Goal: Information Seeking & Learning: Learn about a topic

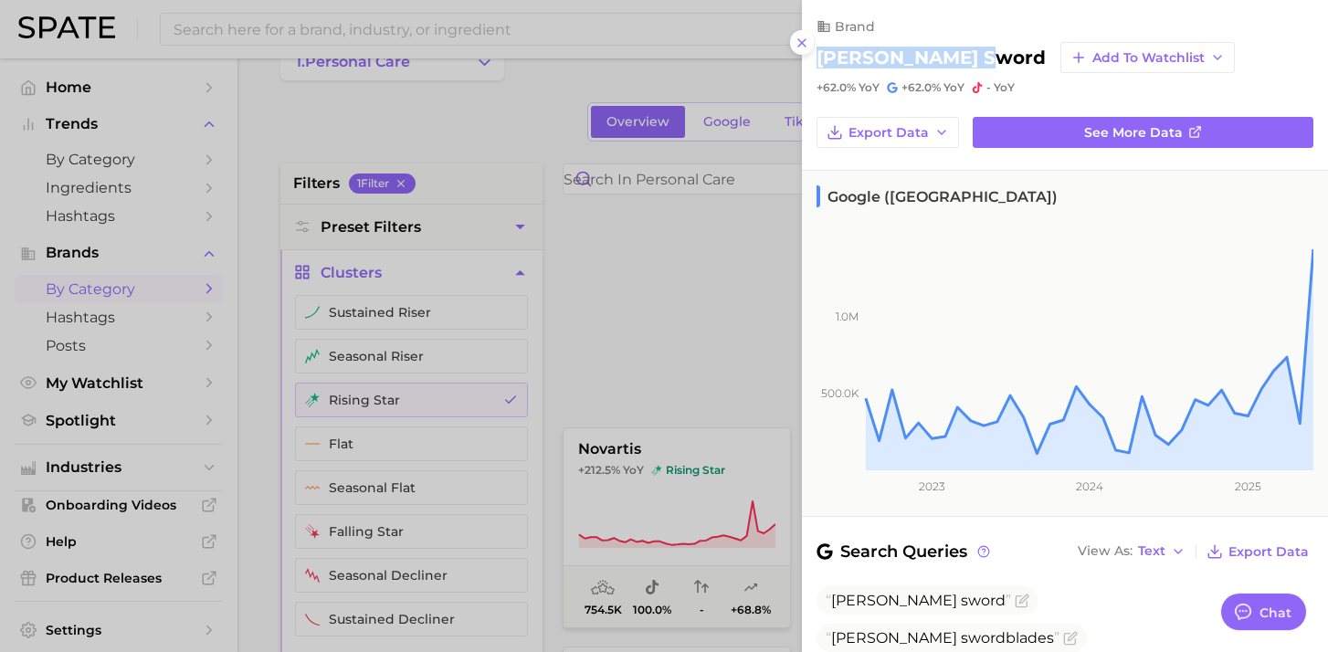
scroll to position [623, 0]
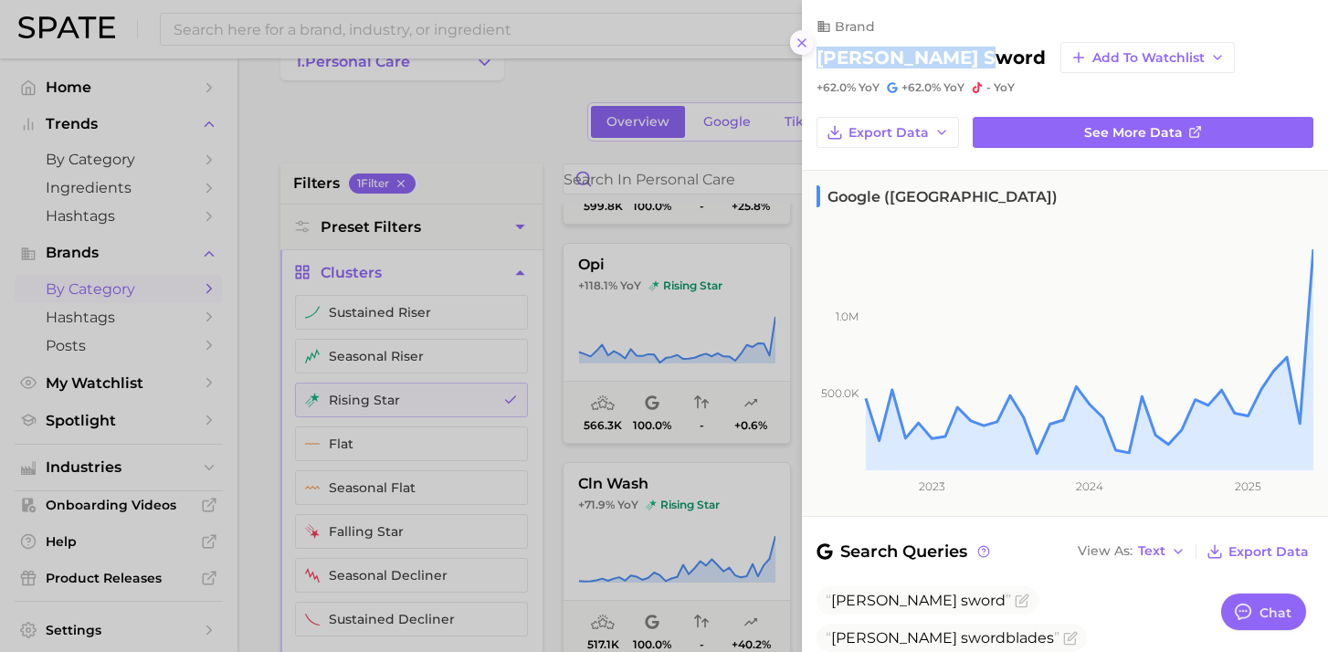
click at [804, 43] on icon at bounding box center [801, 43] width 15 height 15
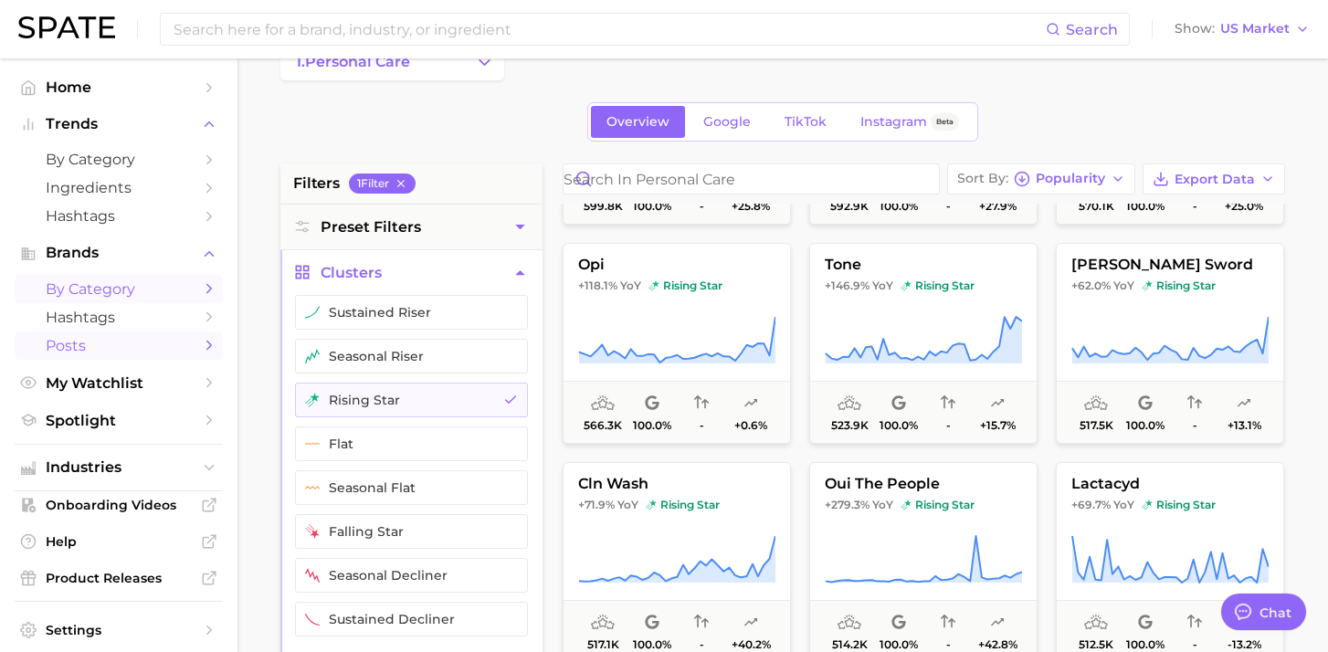
scroll to position [0, 0]
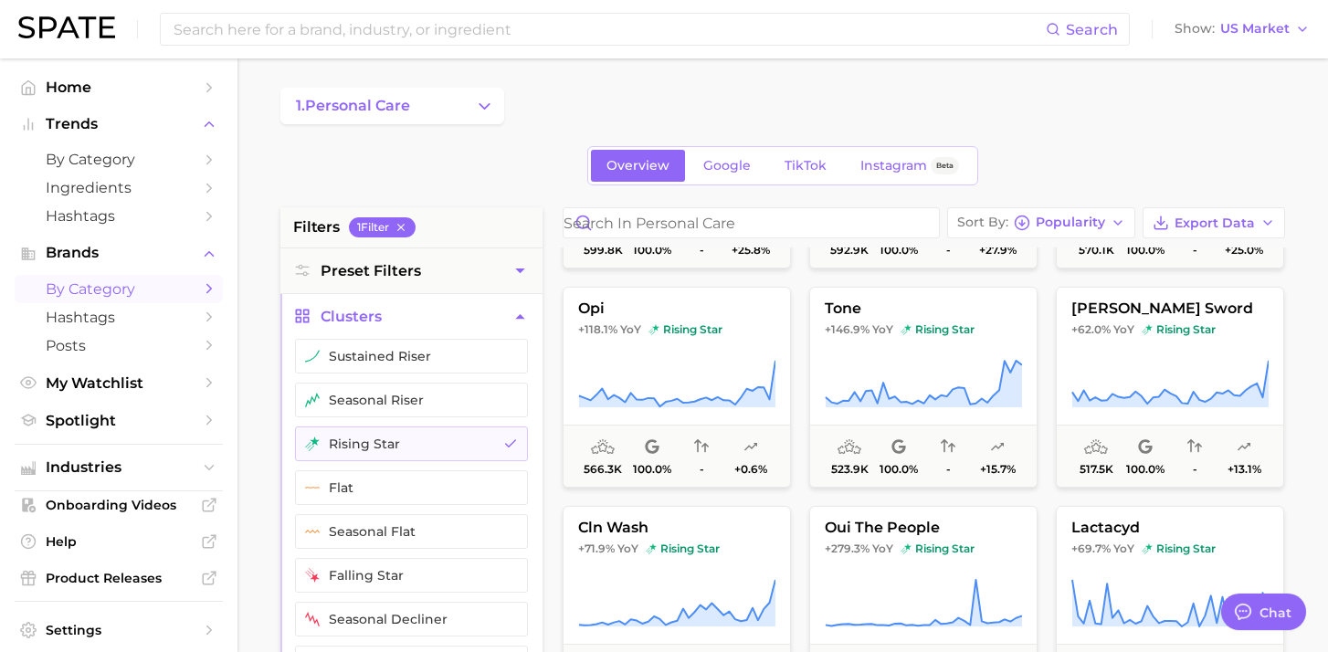
click at [207, 284] on icon "Sidebar" at bounding box center [209, 288] width 16 height 16
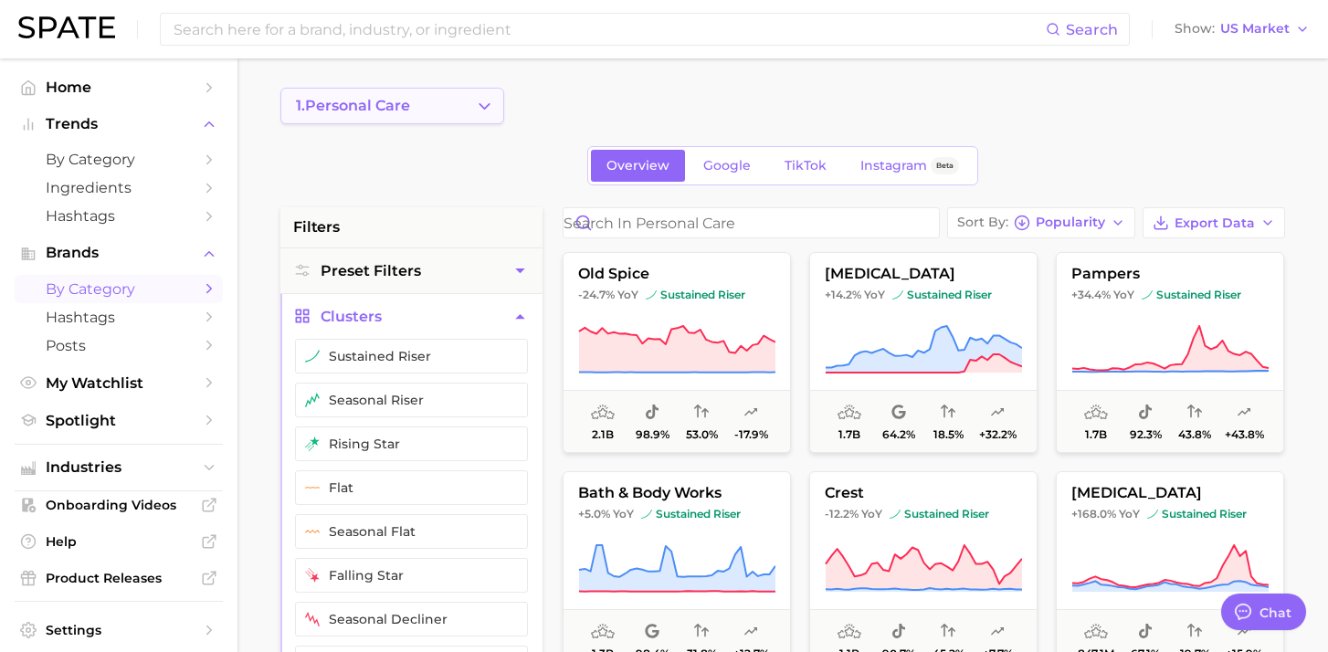
click at [407, 98] on span "1. personal care" at bounding box center [353, 106] width 114 height 16
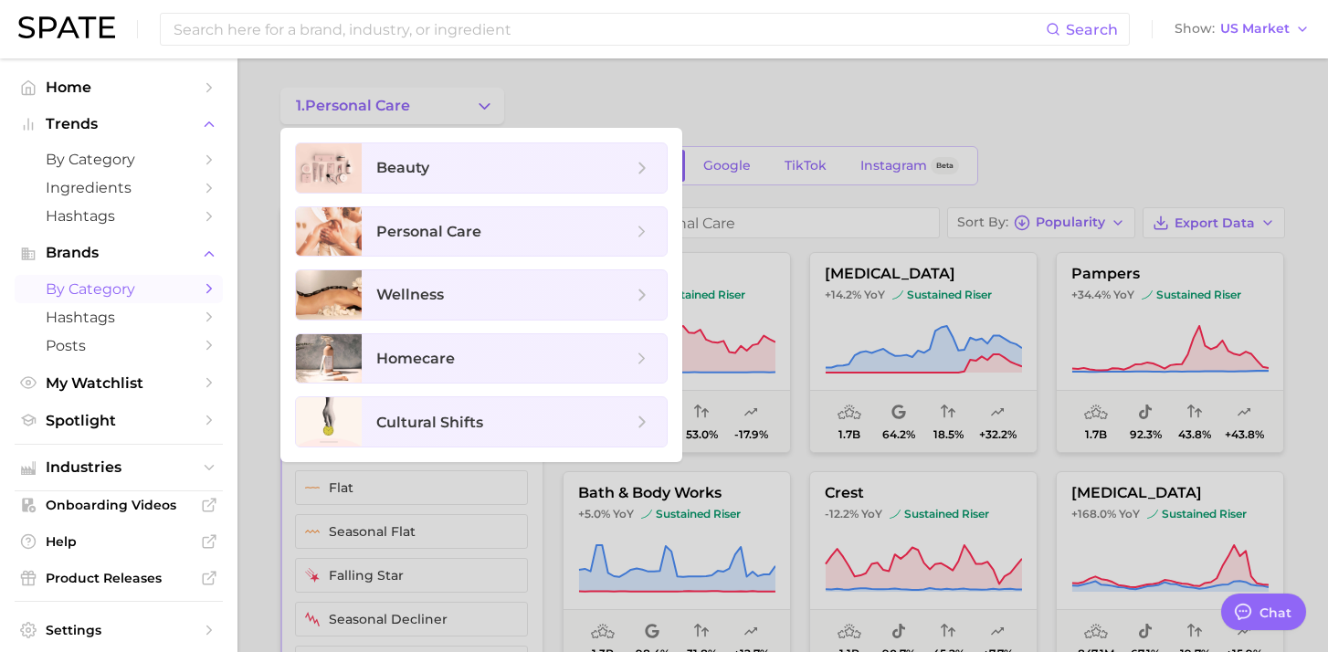
click at [568, 91] on div at bounding box center [664, 326] width 1328 height 652
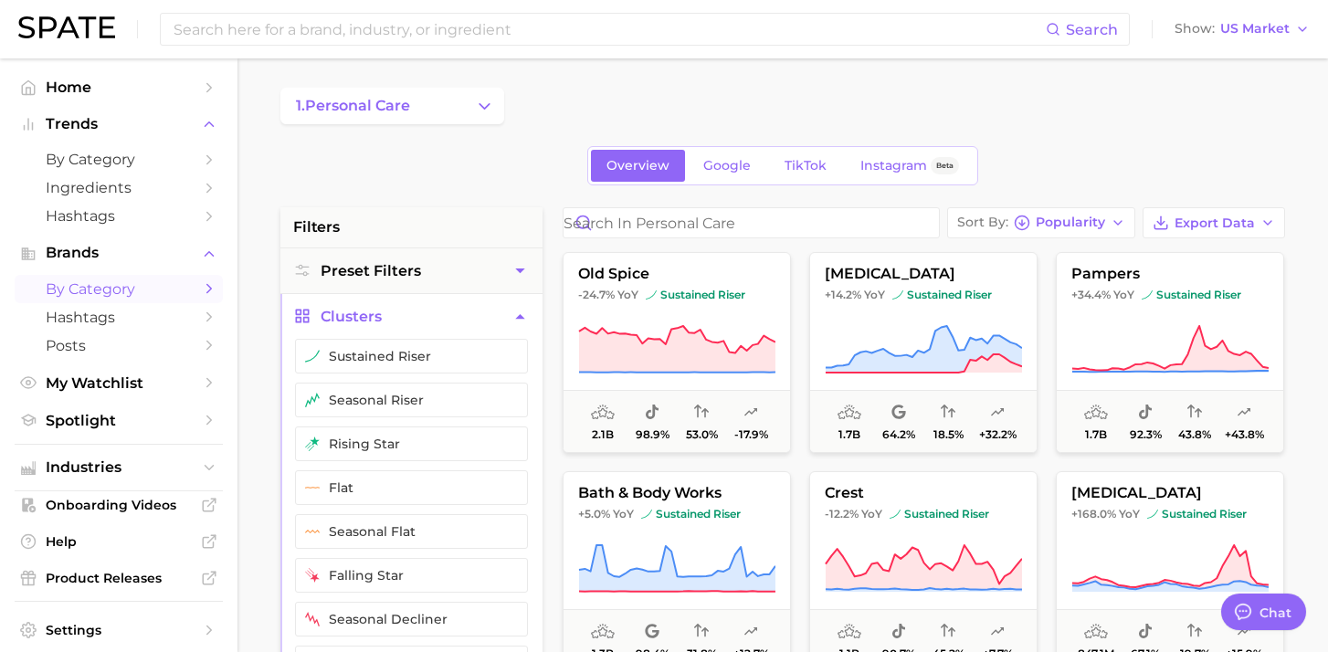
click at [89, 289] on span "by Category" at bounding box center [119, 288] width 146 height 17
click at [335, 104] on span "1. personal care" at bounding box center [353, 106] width 114 height 16
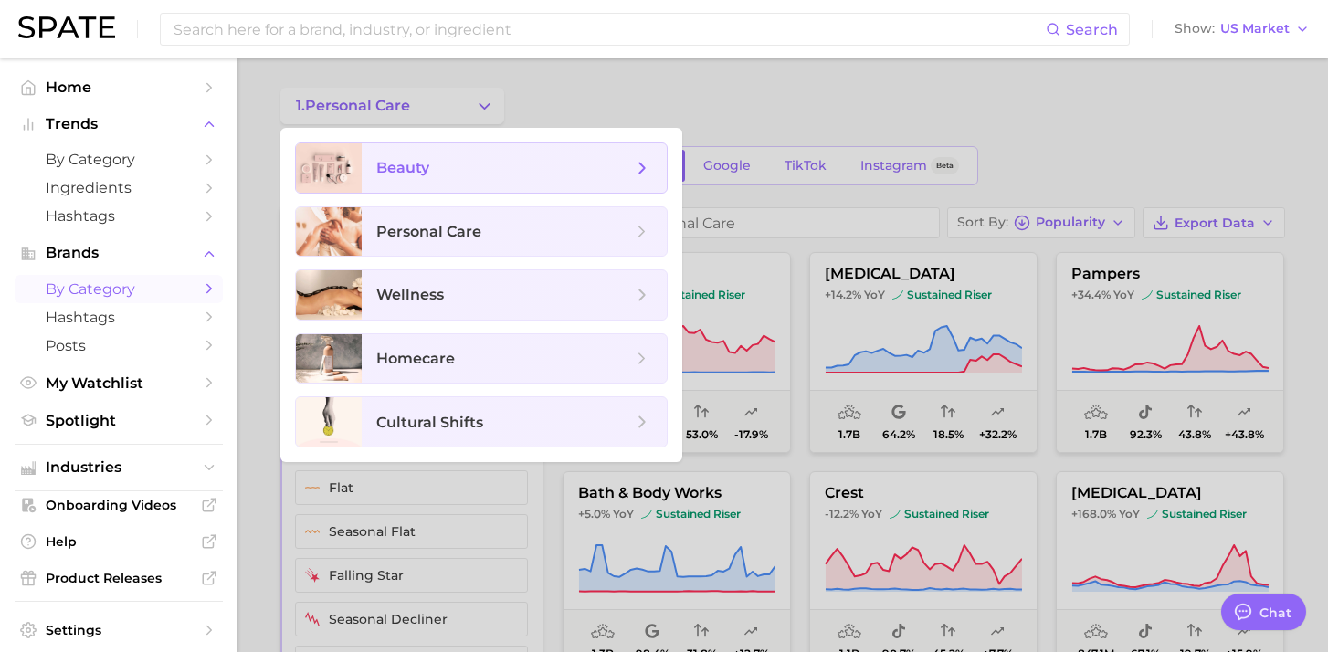
click at [525, 162] on span "beauty" at bounding box center [504, 168] width 256 height 20
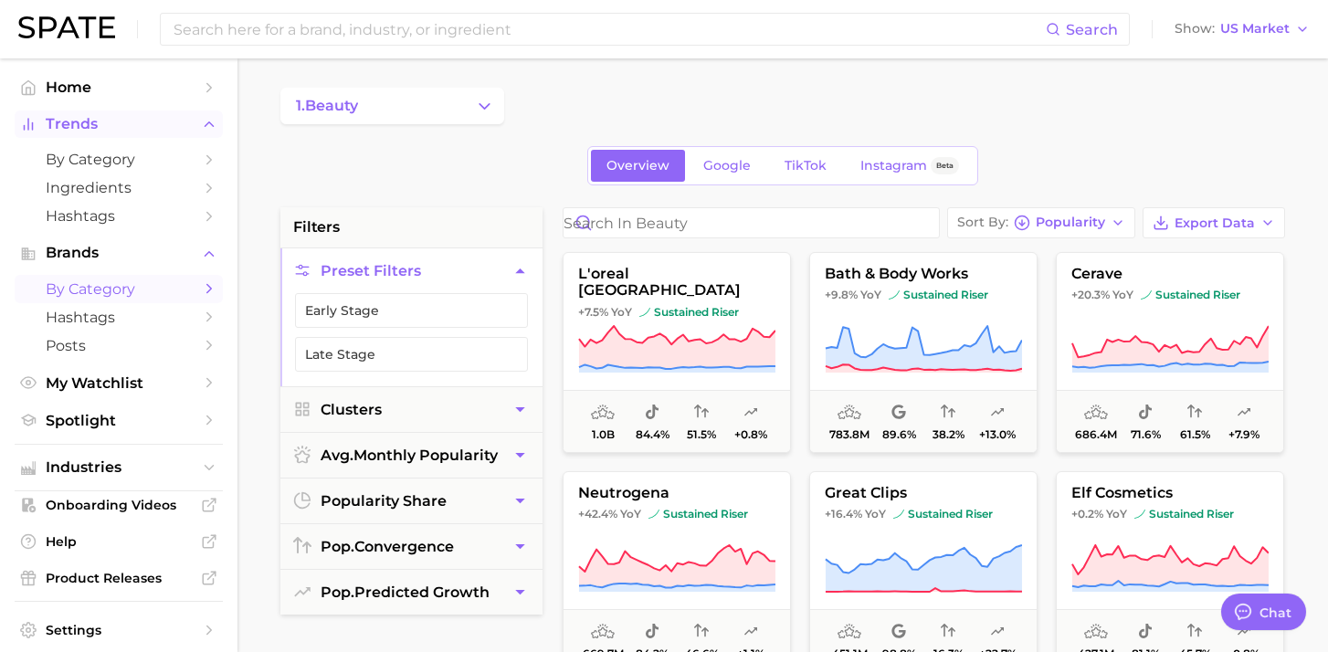
click at [98, 118] on span "Trends" at bounding box center [119, 124] width 146 height 16
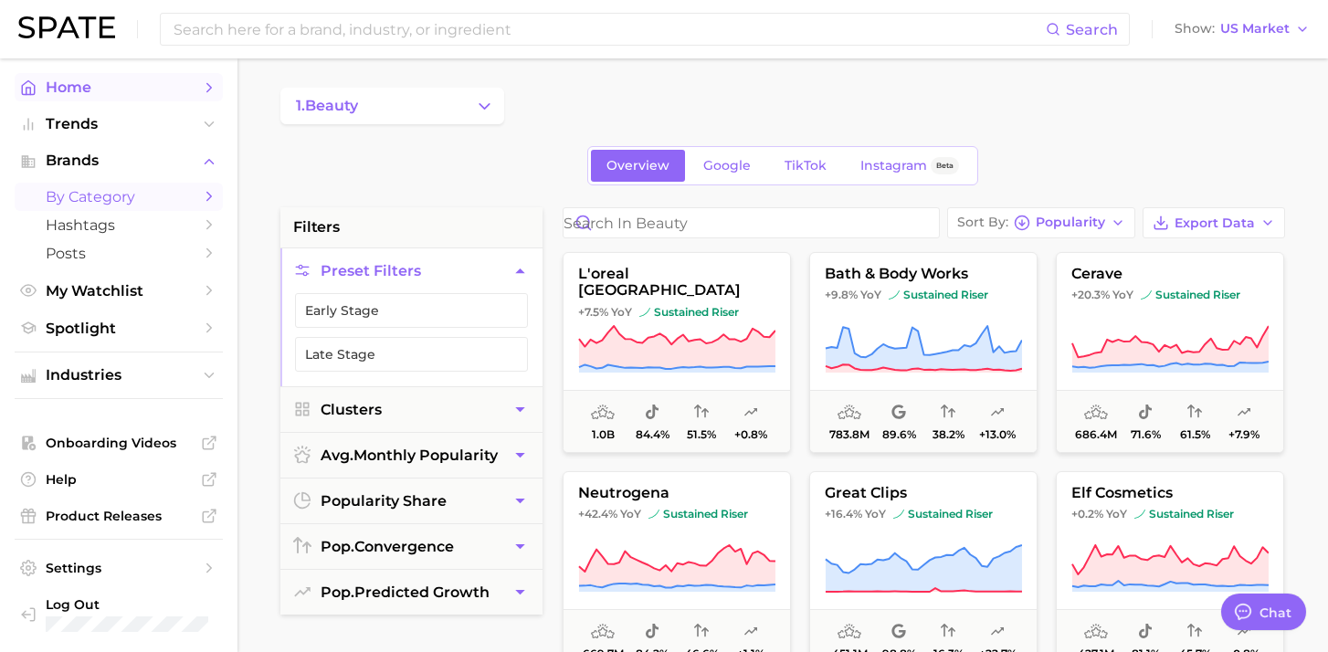
click at [84, 81] on span "Home" at bounding box center [119, 87] width 146 height 17
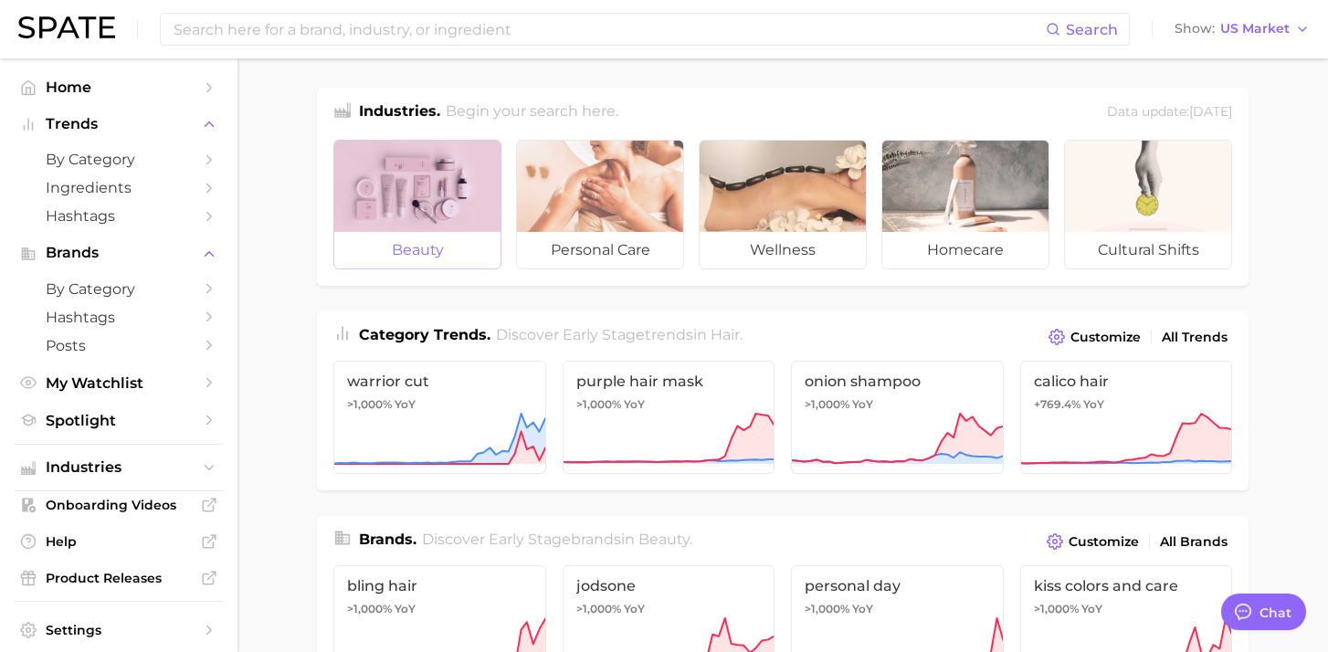
click at [412, 194] on div at bounding box center [417, 186] width 166 height 91
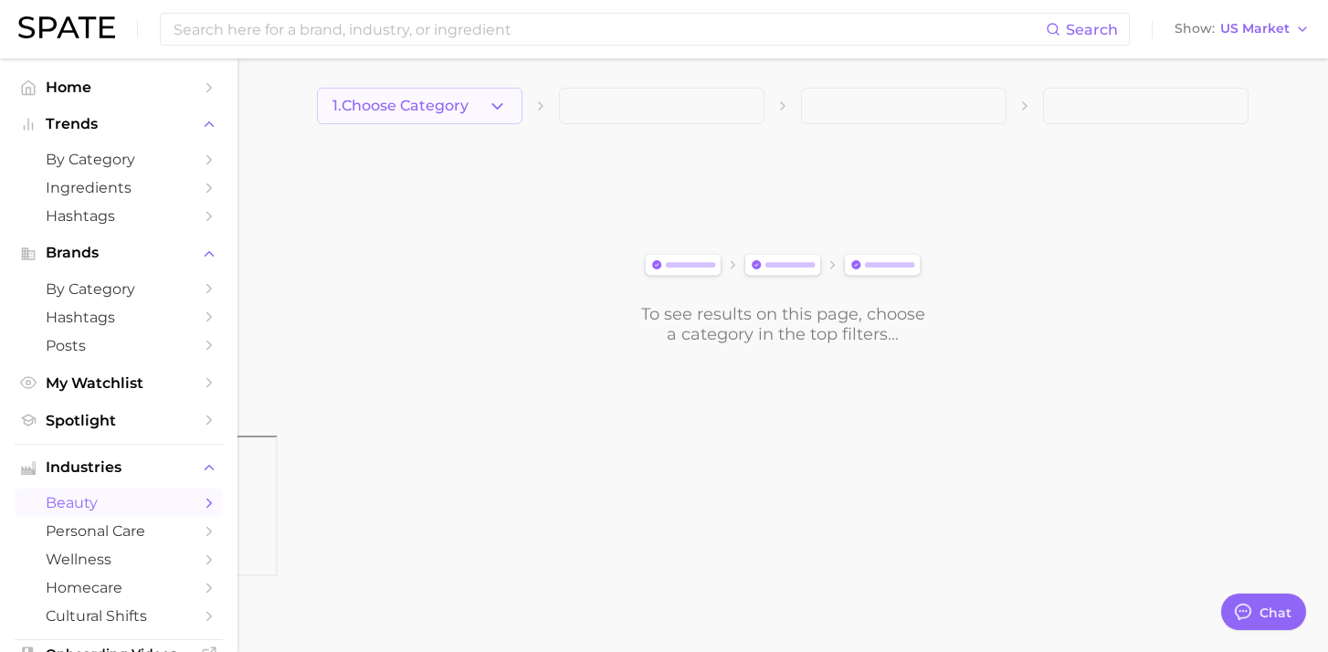
click at [480, 104] on button "1. Choose Category" at bounding box center [419, 106] width 205 height 37
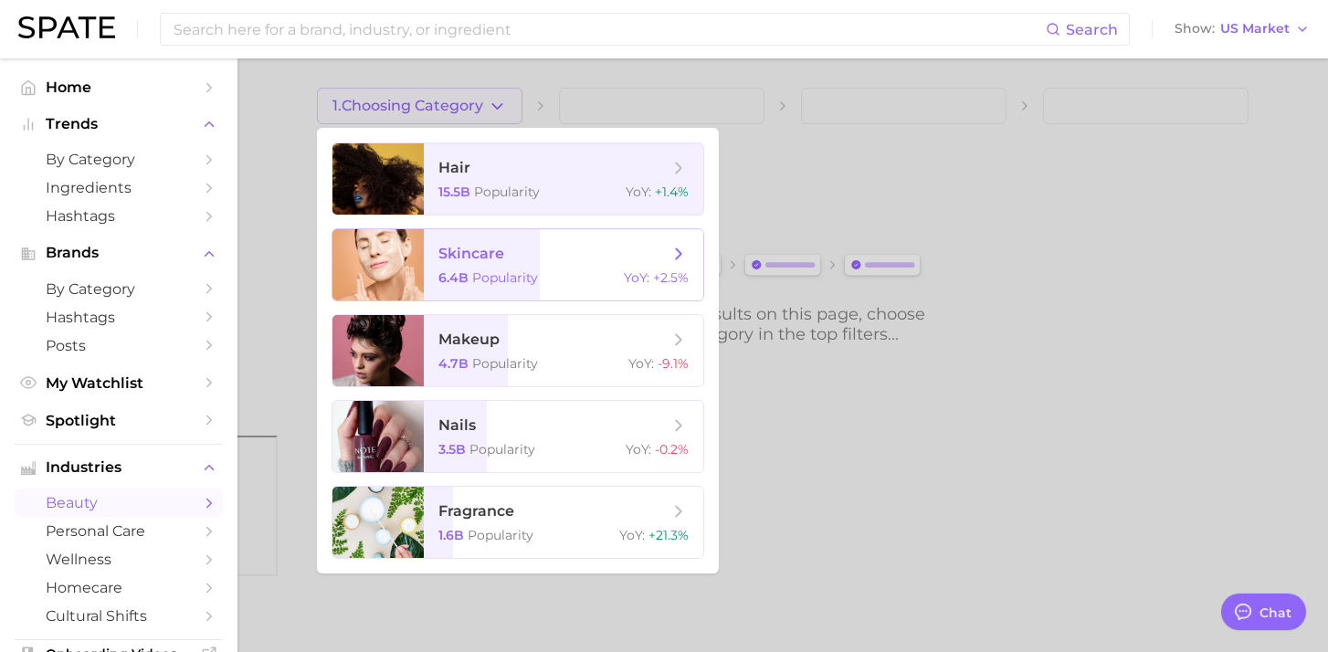
click at [414, 273] on div at bounding box center [377, 264] width 91 height 71
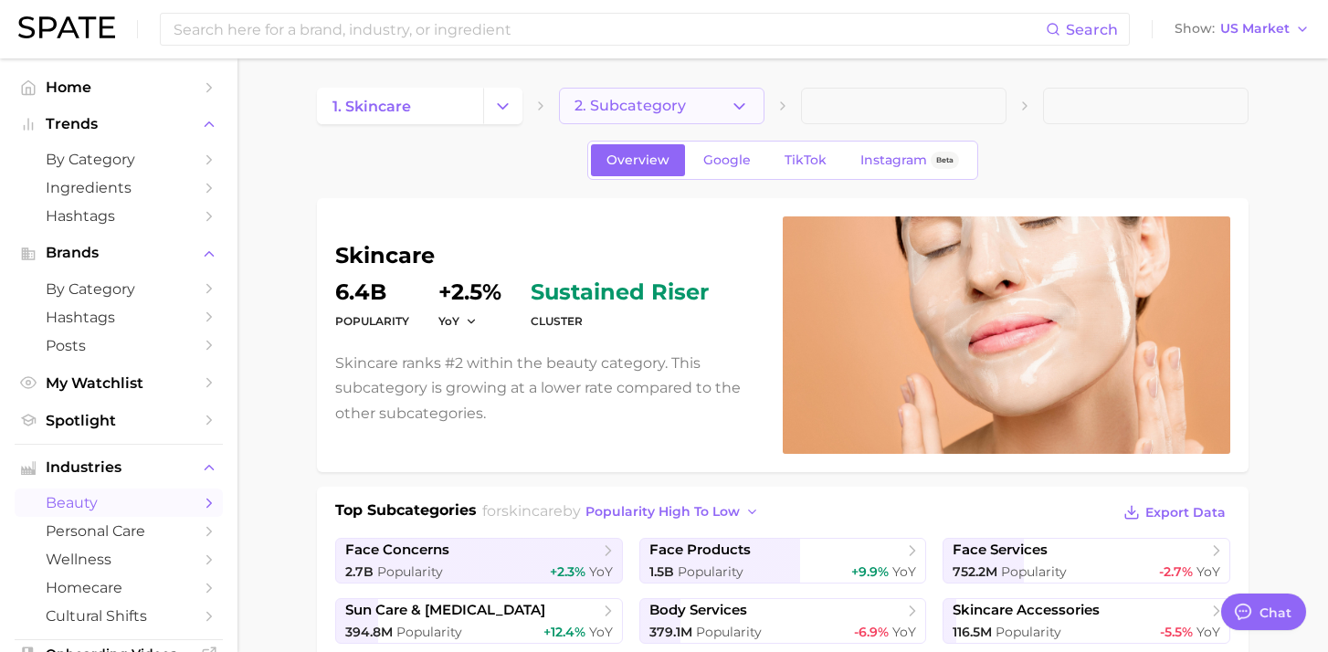
click at [629, 99] on span "2. Subcategory" at bounding box center [629, 106] width 111 height 16
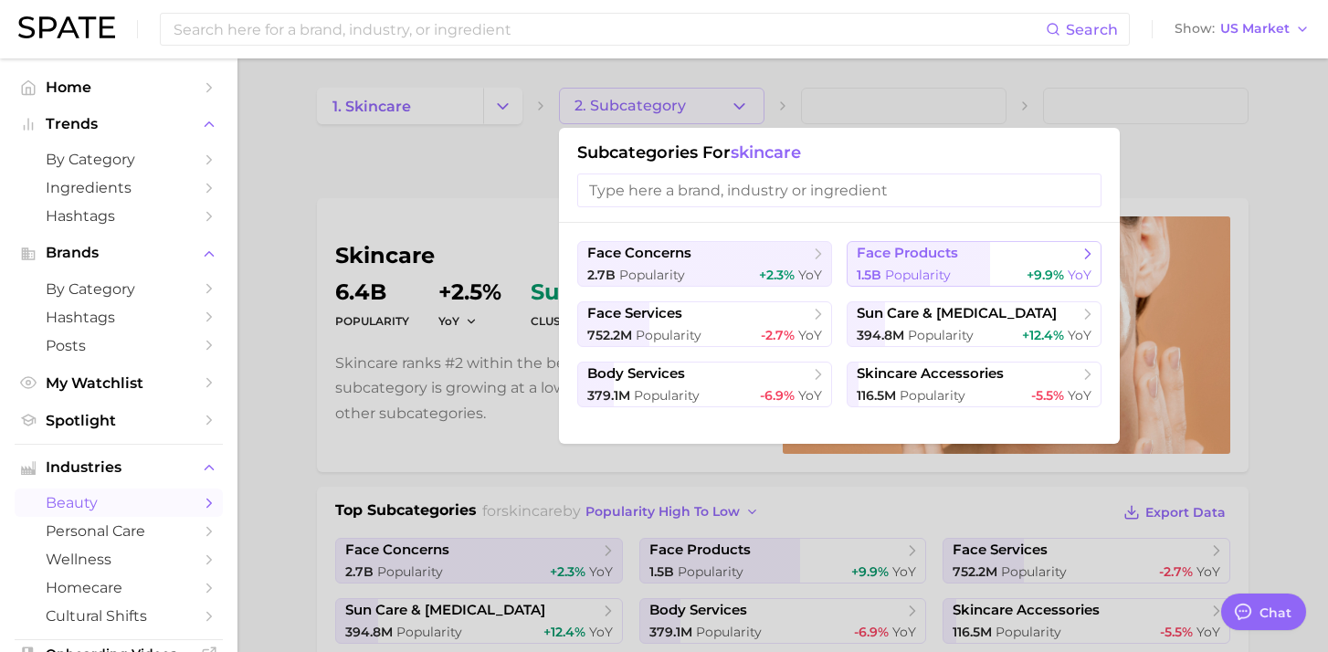
click at [923, 245] on span "face products" at bounding box center [968, 254] width 222 height 18
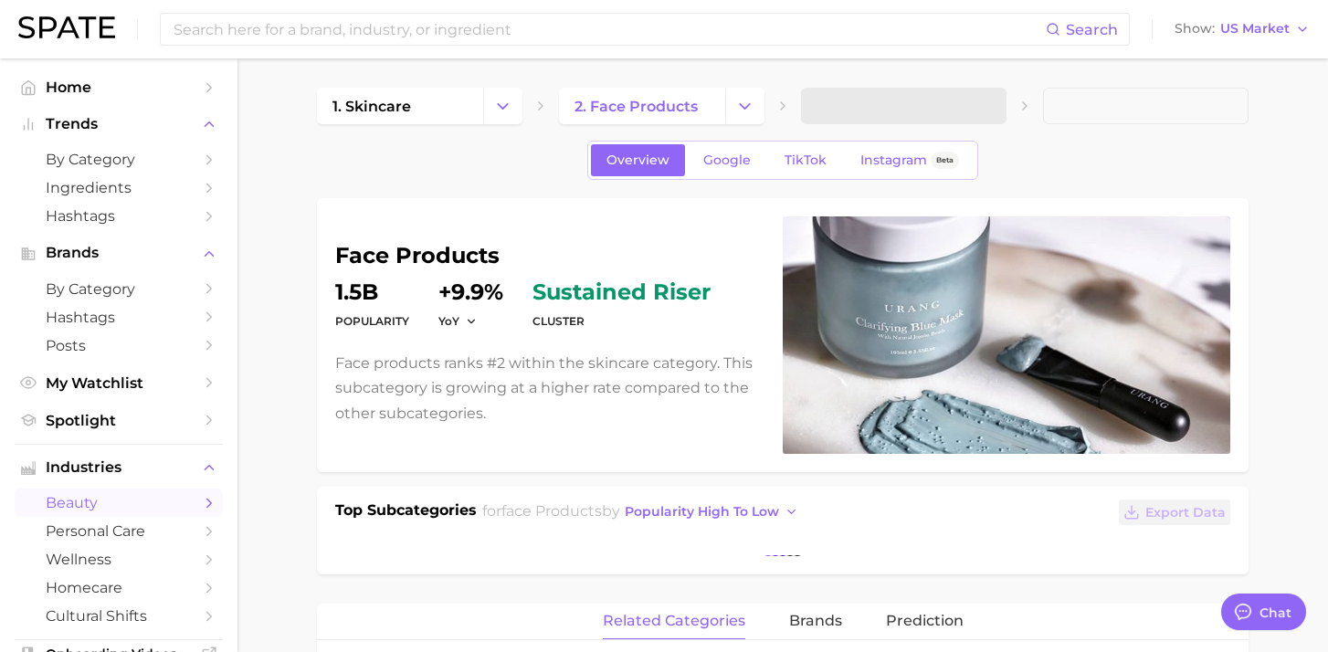
click at [880, 109] on span at bounding box center [903, 106] width 205 height 37
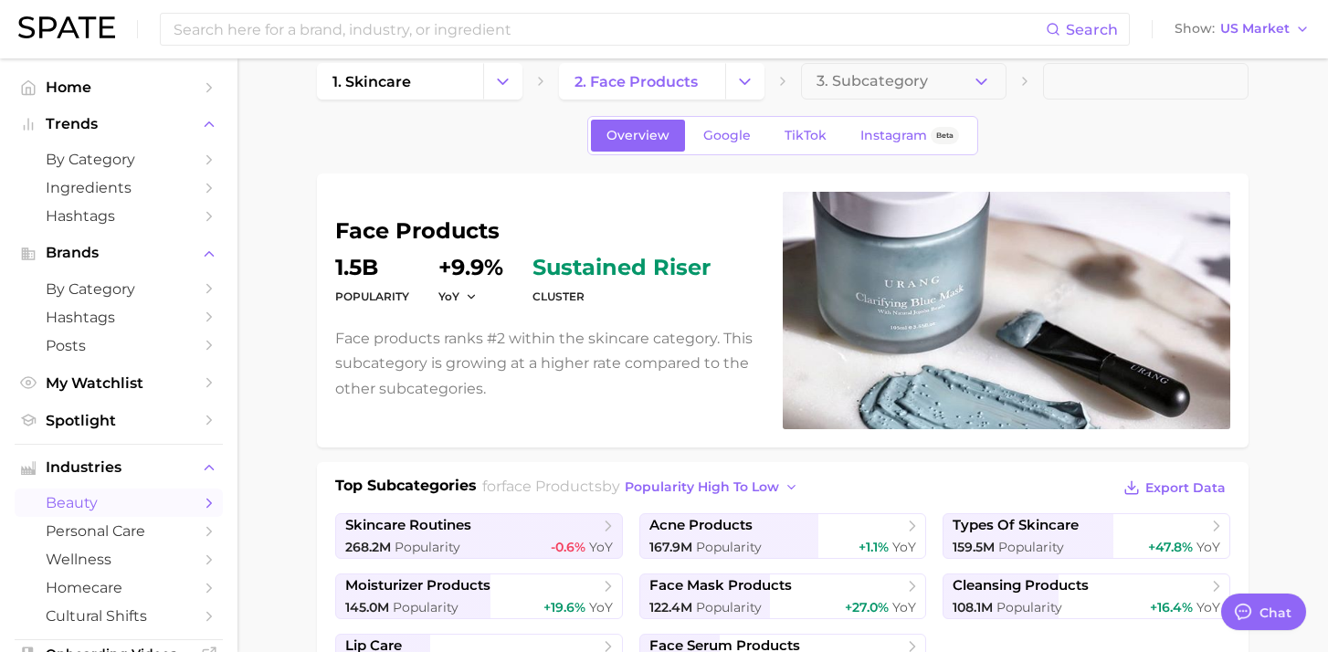
scroll to position [49, 0]
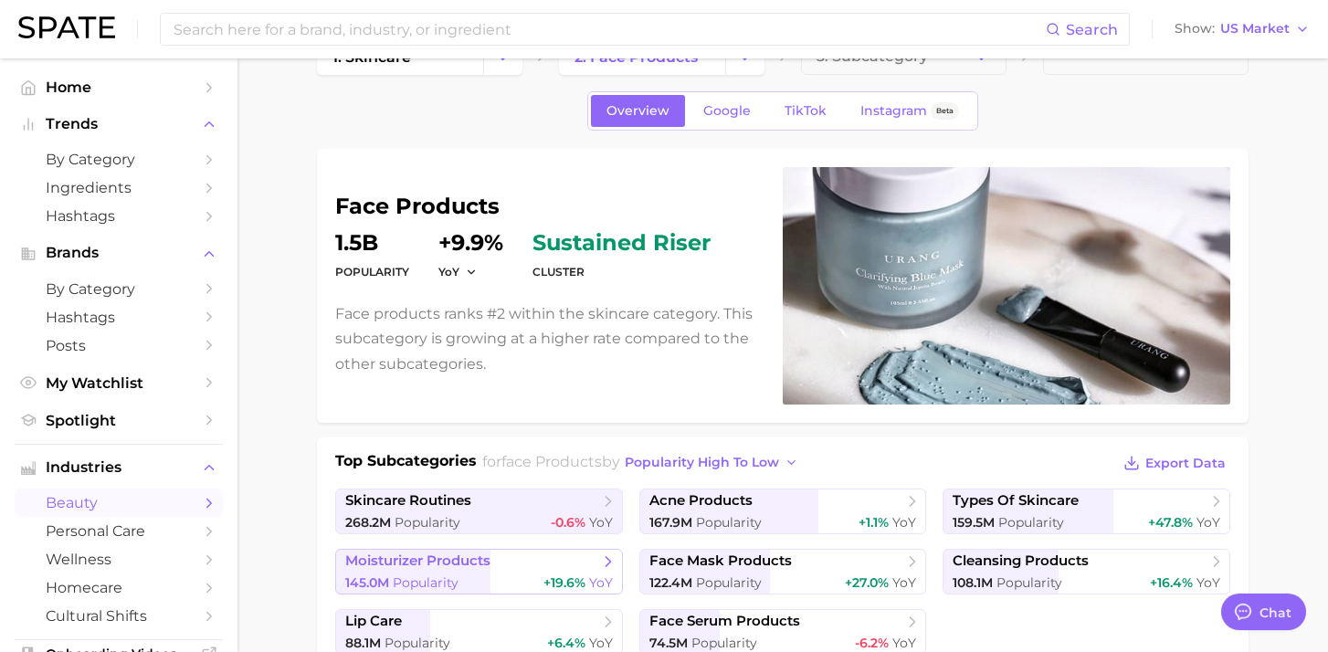
click at [467, 563] on span "moisturizer products" at bounding box center [417, 560] width 145 height 17
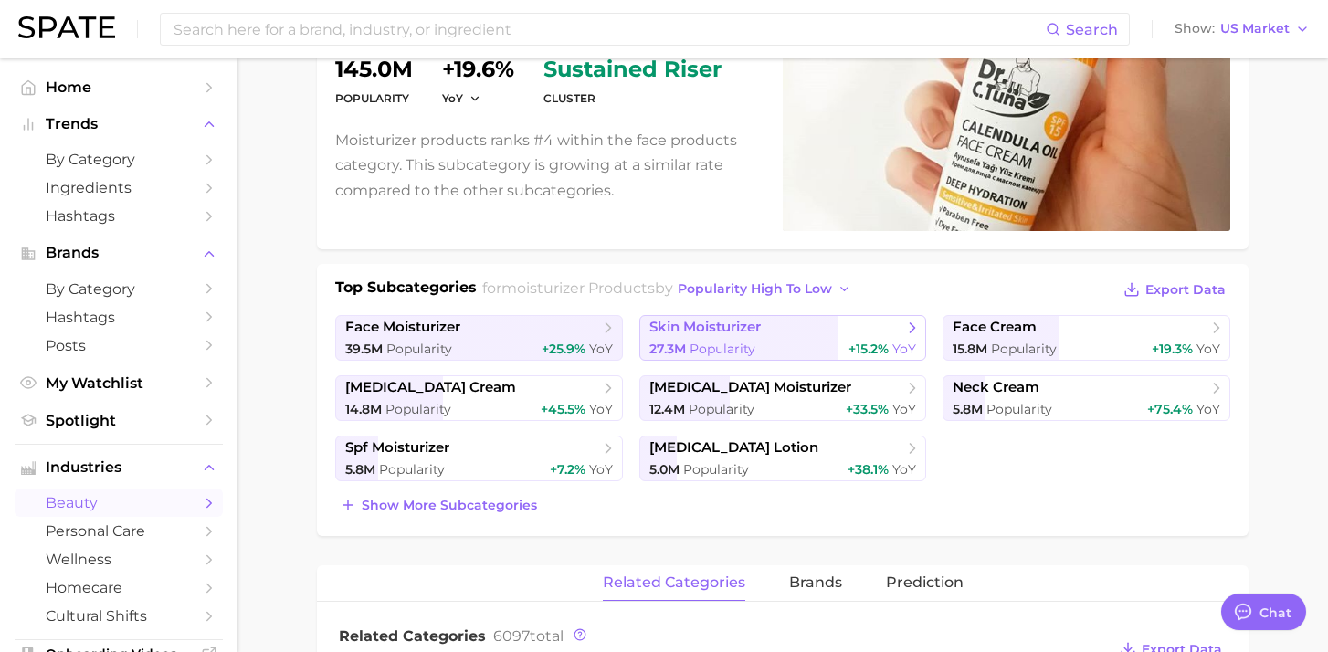
scroll to position [226, 0]
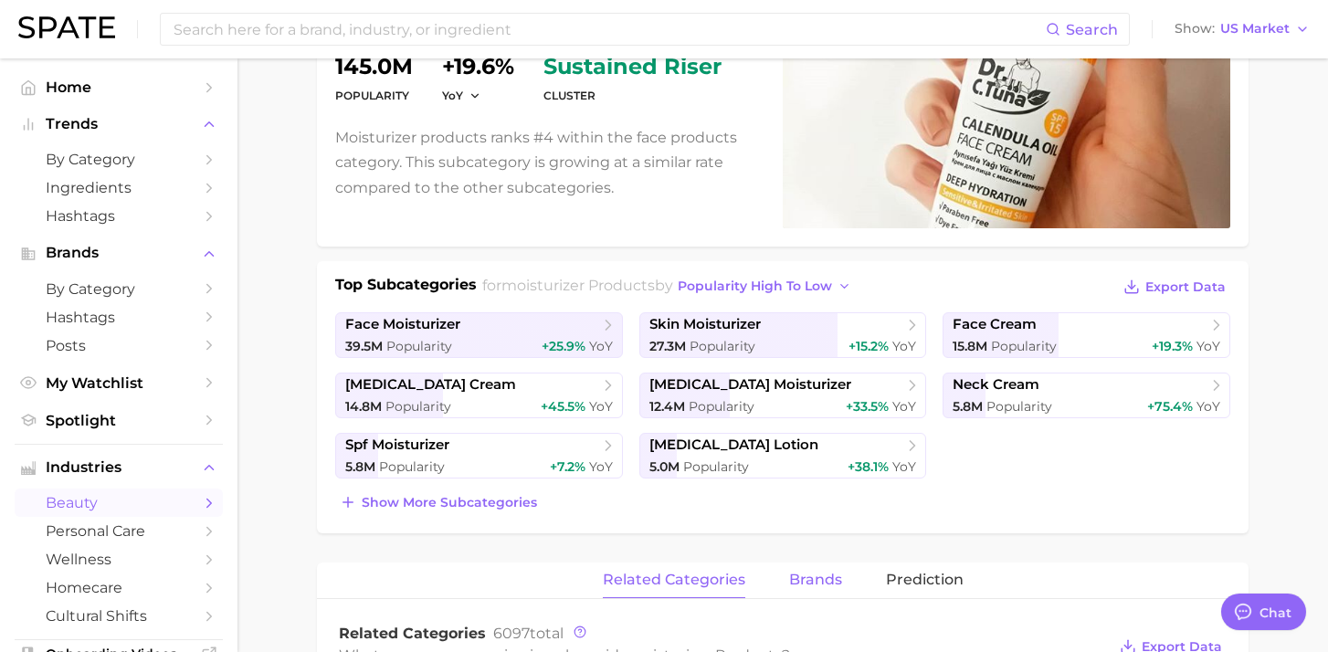
click at [802, 585] on span "brands" at bounding box center [815, 580] width 53 height 16
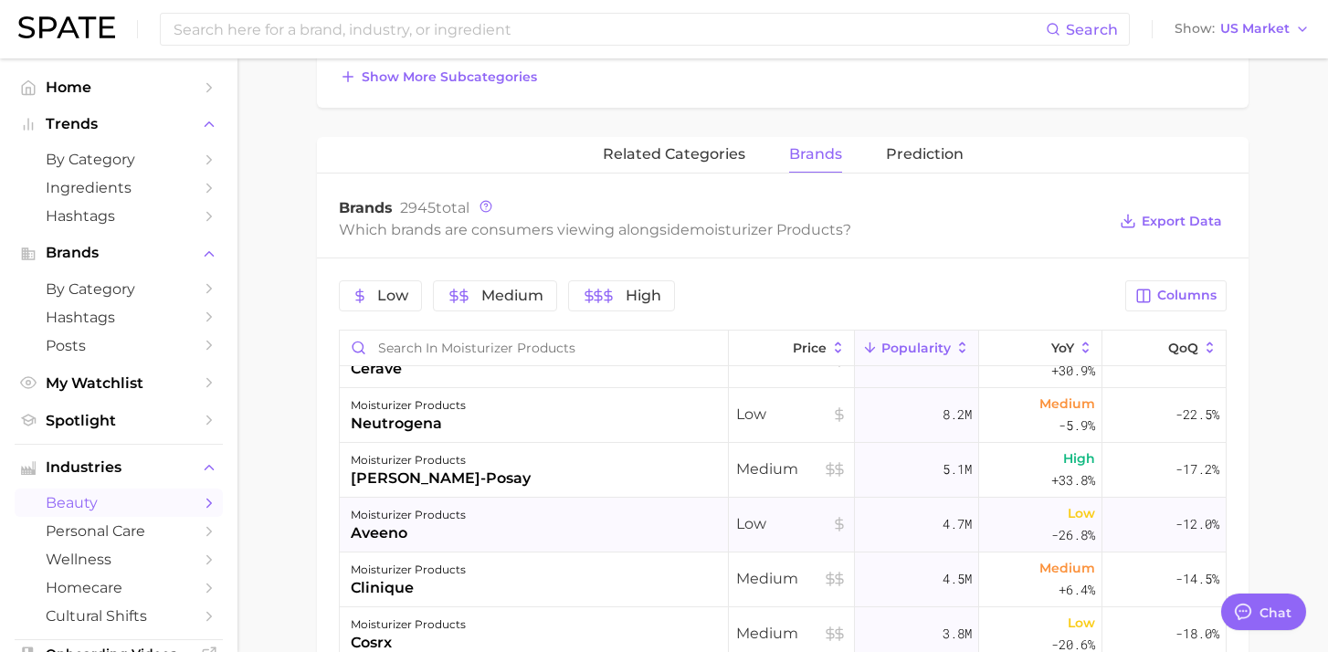
scroll to position [0, 0]
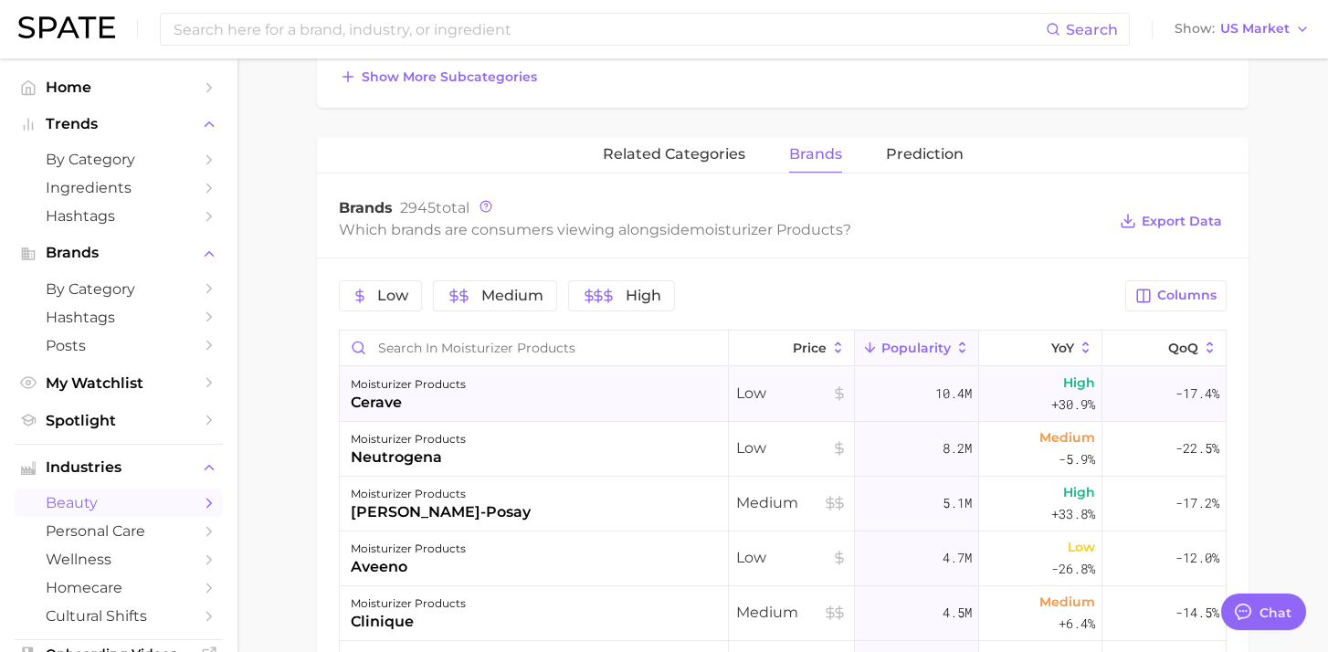
click at [570, 395] on div "moisturizer products cerave" at bounding box center [534, 394] width 389 height 55
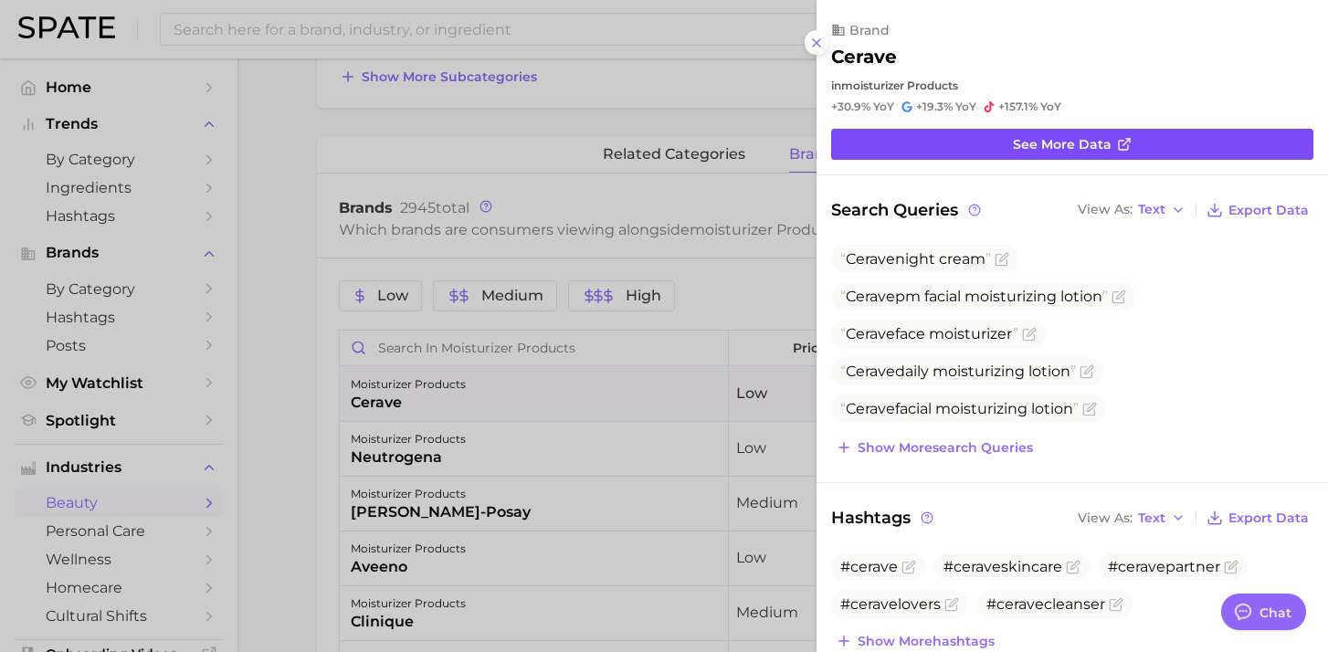
click at [1225, 145] on link "See more data" at bounding box center [1072, 144] width 482 height 31
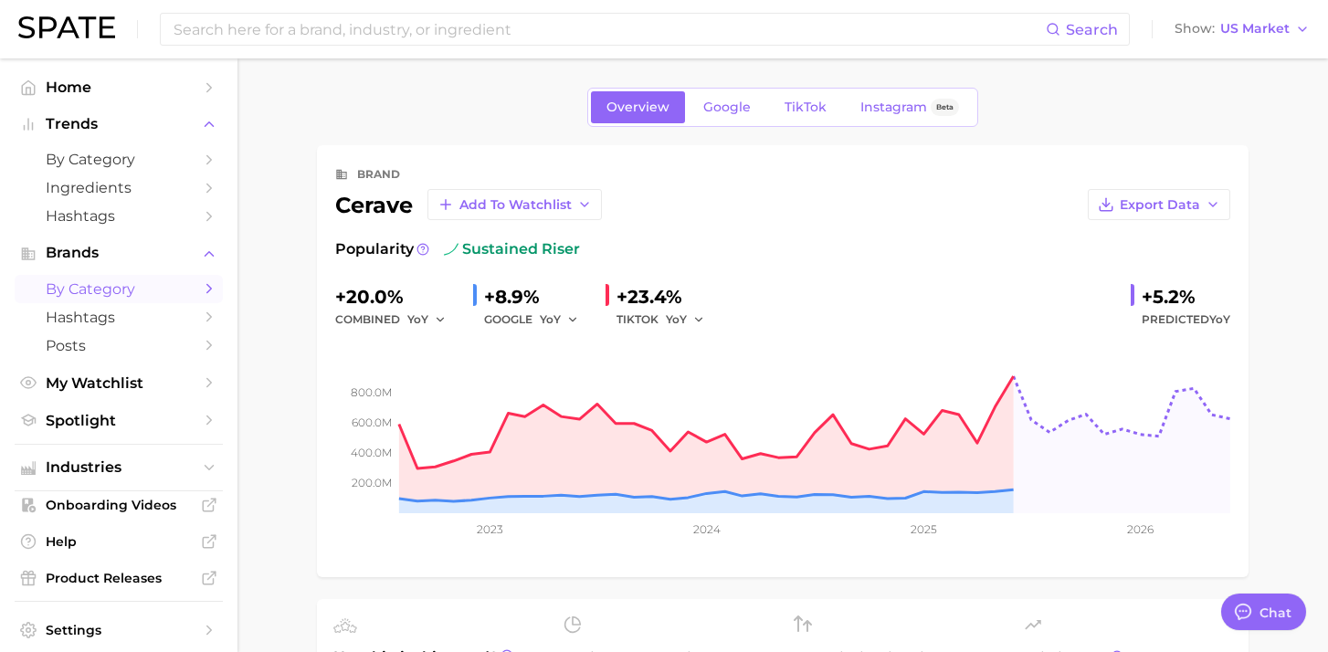
click at [94, 289] on span "by Category" at bounding box center [119, 288] width 146 height 17
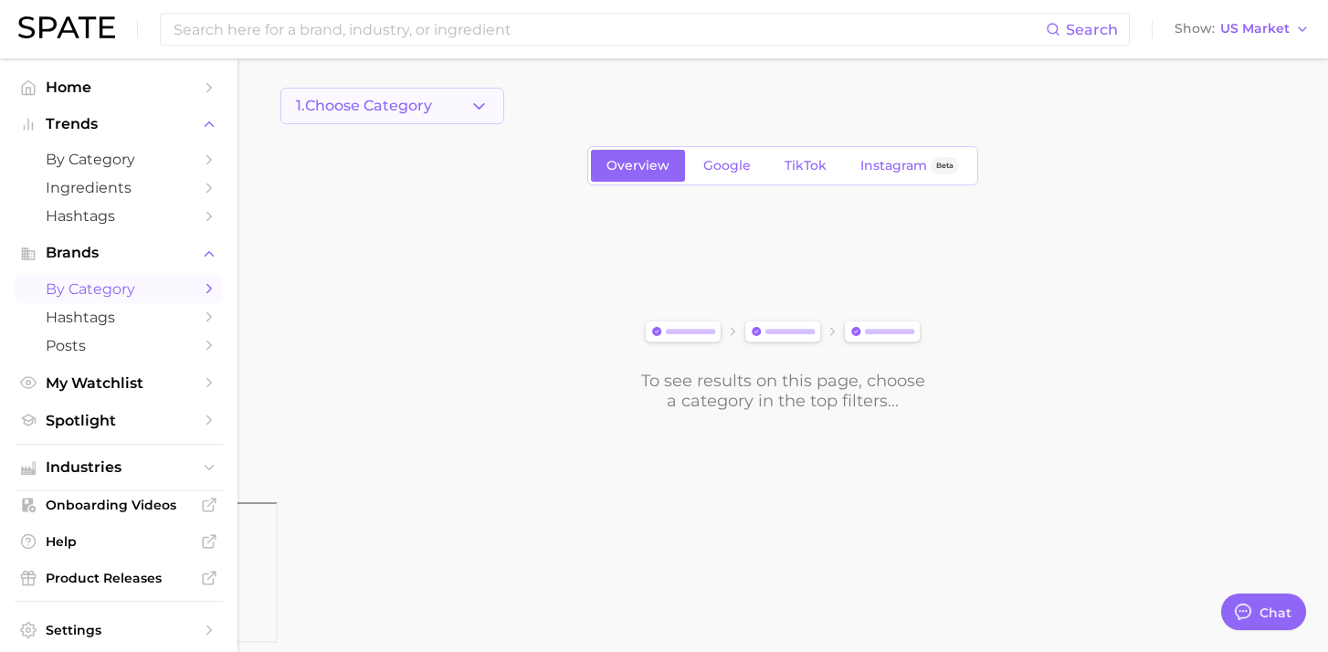
click at [423, 98] on span "1. Choose Category" at bounding box center [364, 106] width 136 height 16
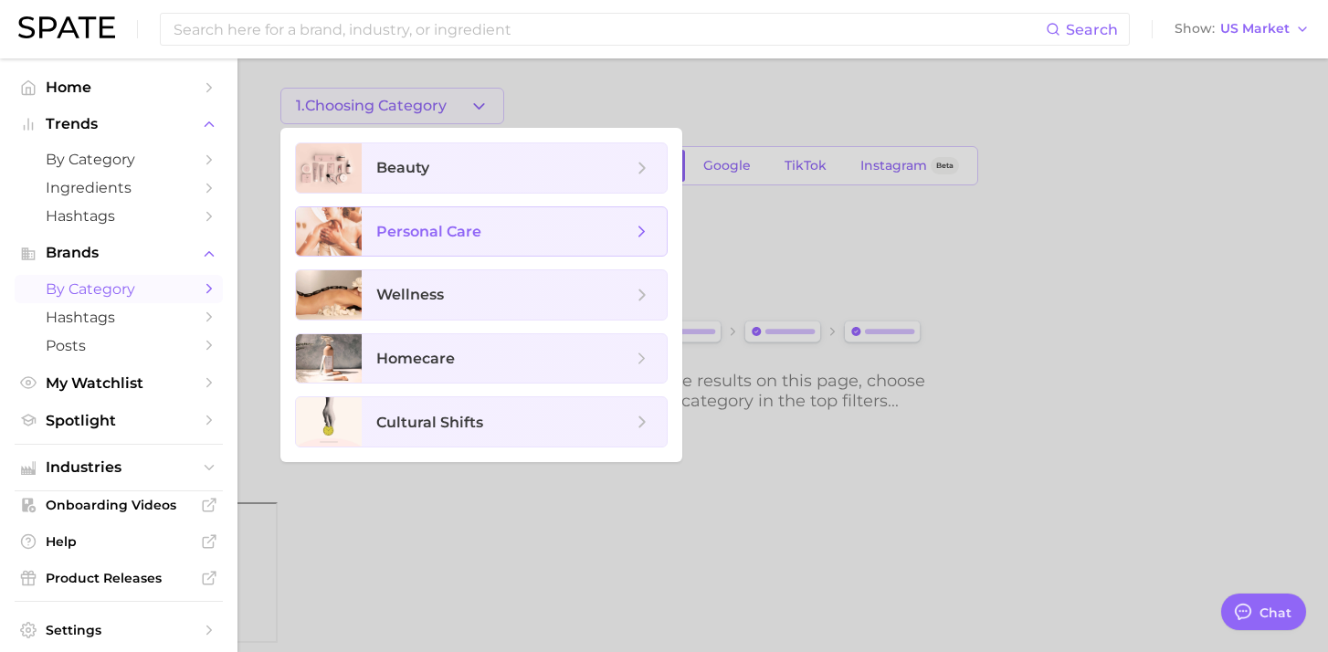
click at [398, 229] on span "personal care" at bounding box center [428, 231] width 105 height 17
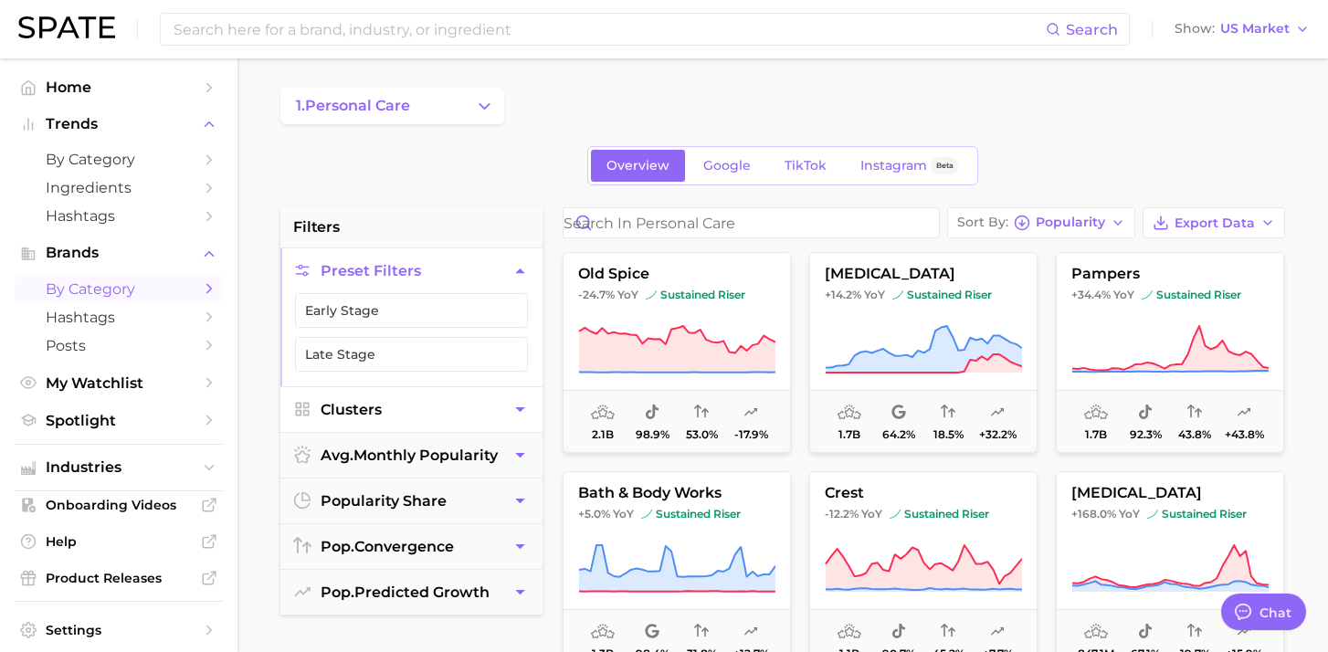
click at [455, 405] on button "Clusters" at bounding box center [411, 409] width 262 height 45
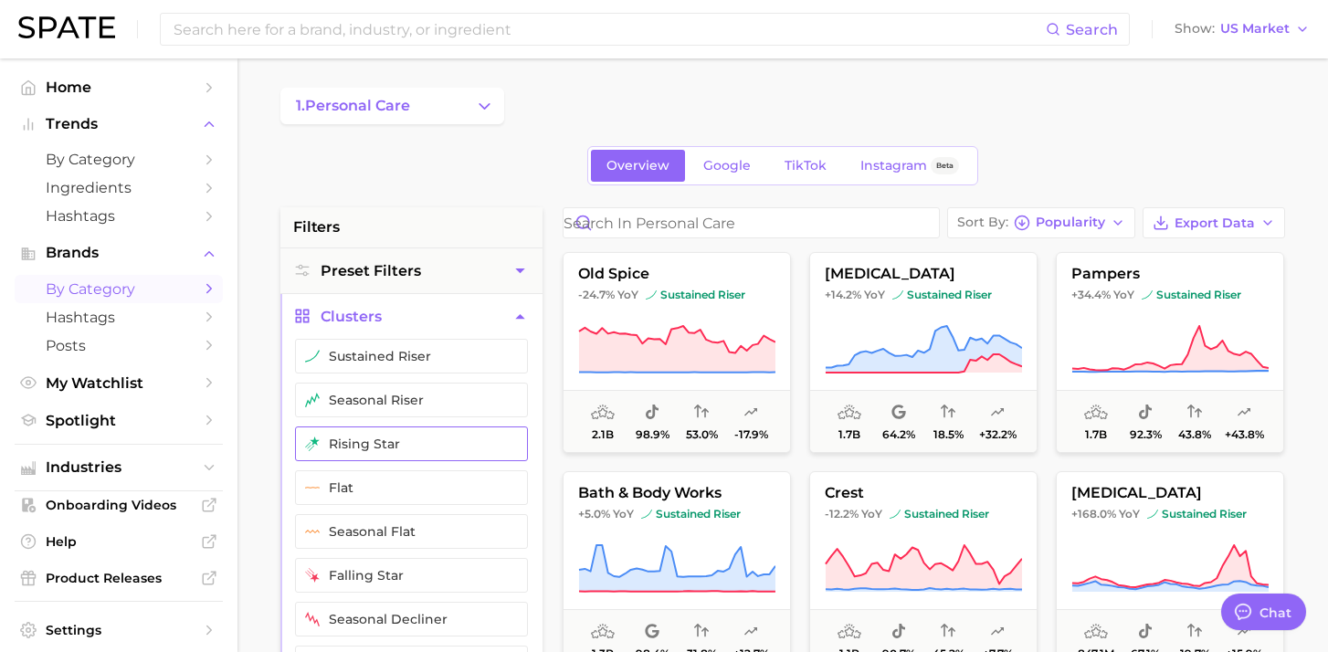
click at [413, 441] on button "rising star" at bounding box center [411, 443] width 233 height 35
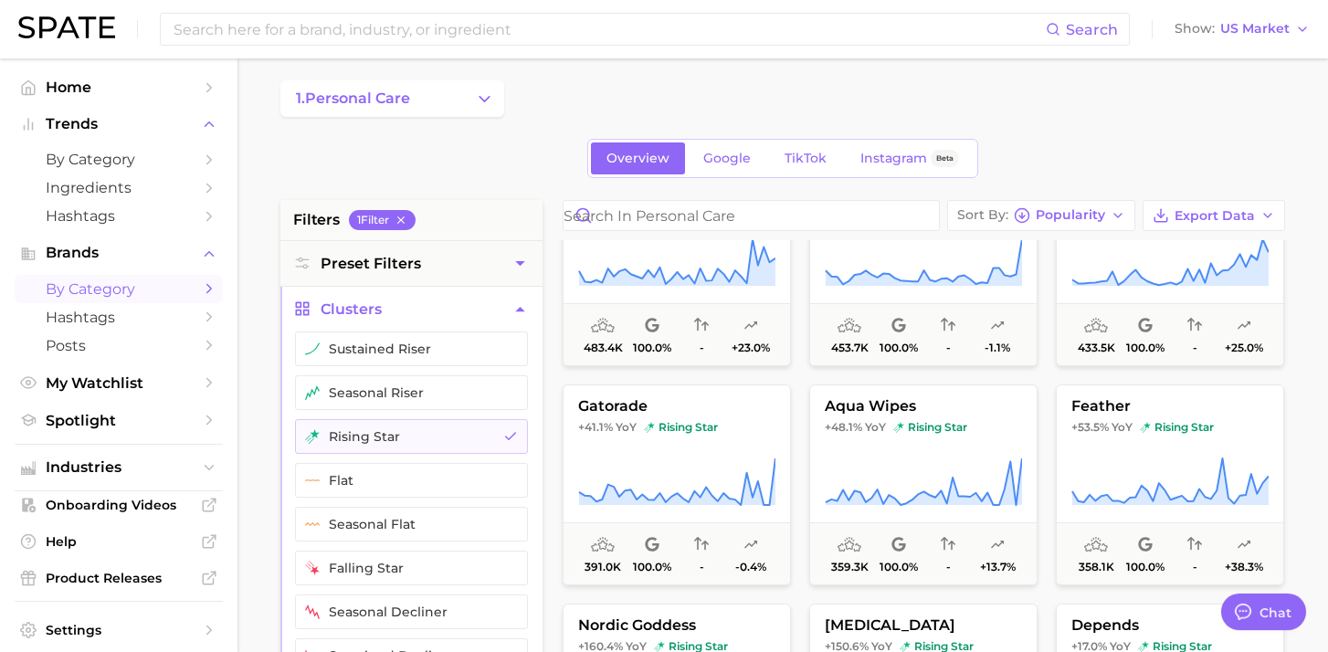
scroll to position [1386, 0]
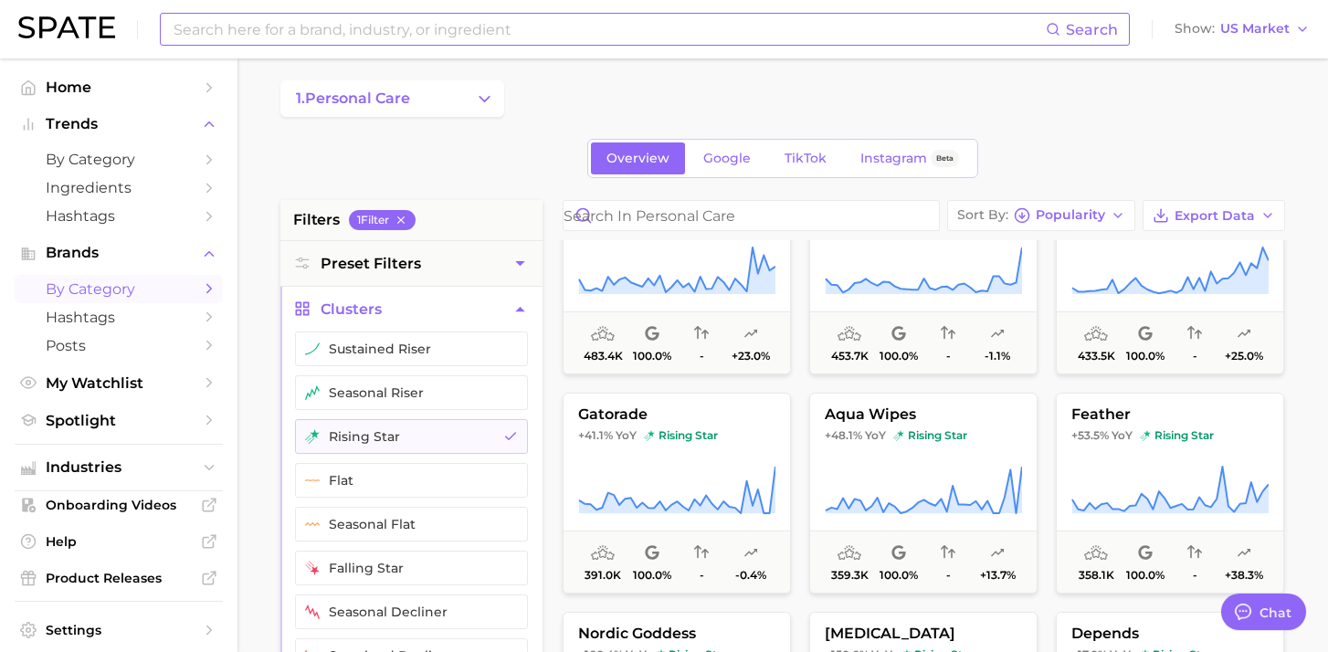
click at [341, 24] on input at bounding box center [609, 29] width 874 height 31
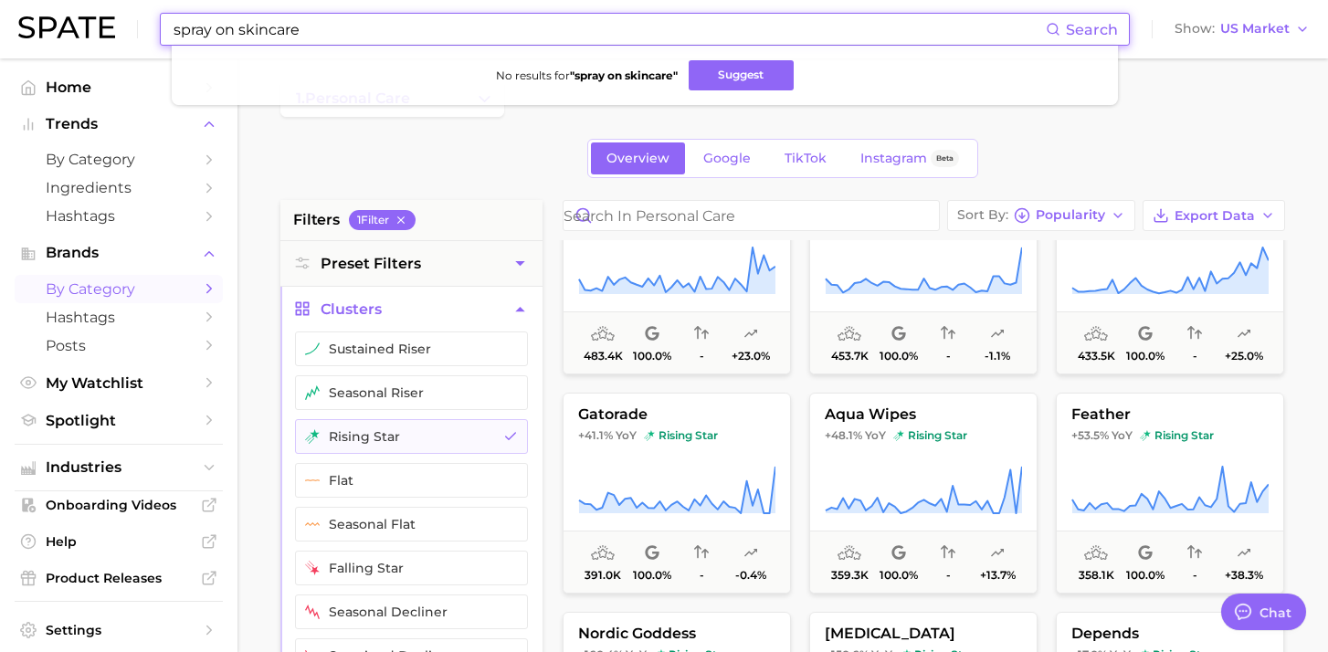
click at [216, 30] on input "spray on skincare" at bounding box center [609, 29] width 874 height 31
click at [209, 30] on input "sprayon skincare" at bounding box center [609, 29] width 874 height 31
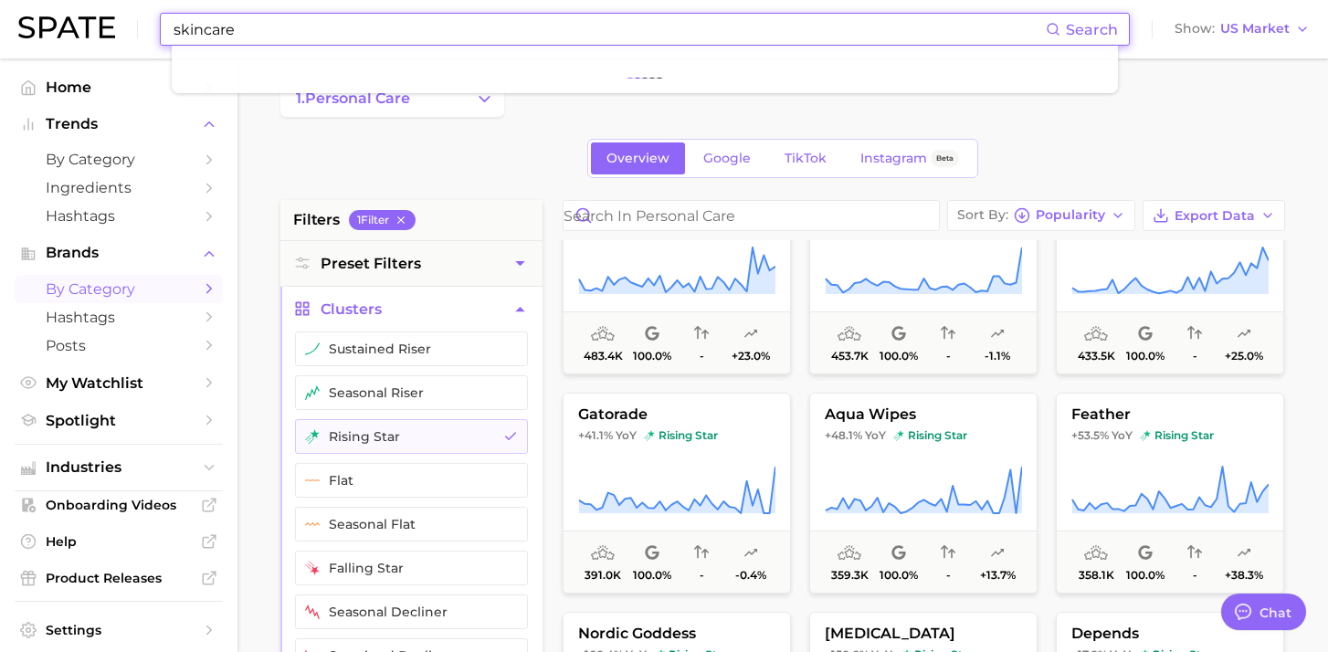
click at [249, 30] on input "skincare" at bounding box center [609, 29] width 874 height 31
click at [247, 27] on input "spray" at bounding box center [609, 29] width 874 height 31
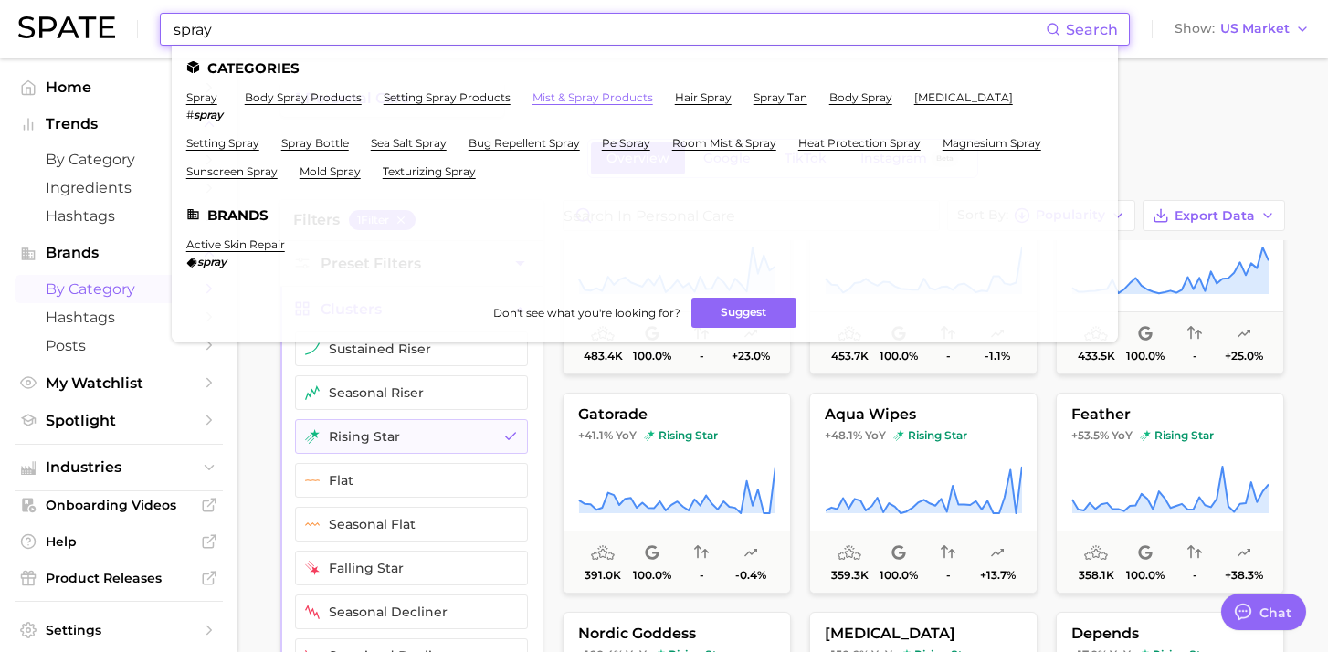
type input "spray"
click at [603, 98] on link "mist & spray products" at bounding box center [592, 97] width 121 height 14
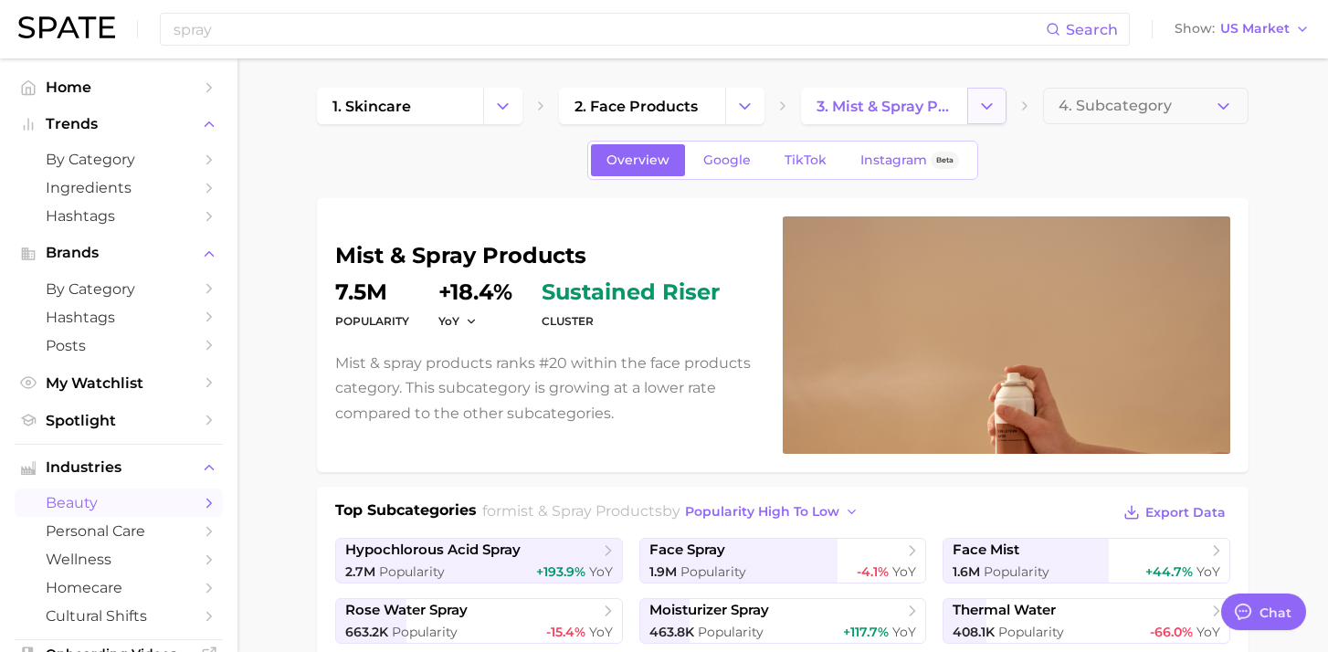
click at [994, 112] on icon "Change Category" at bounding box center [986, 106] width 19 height 19
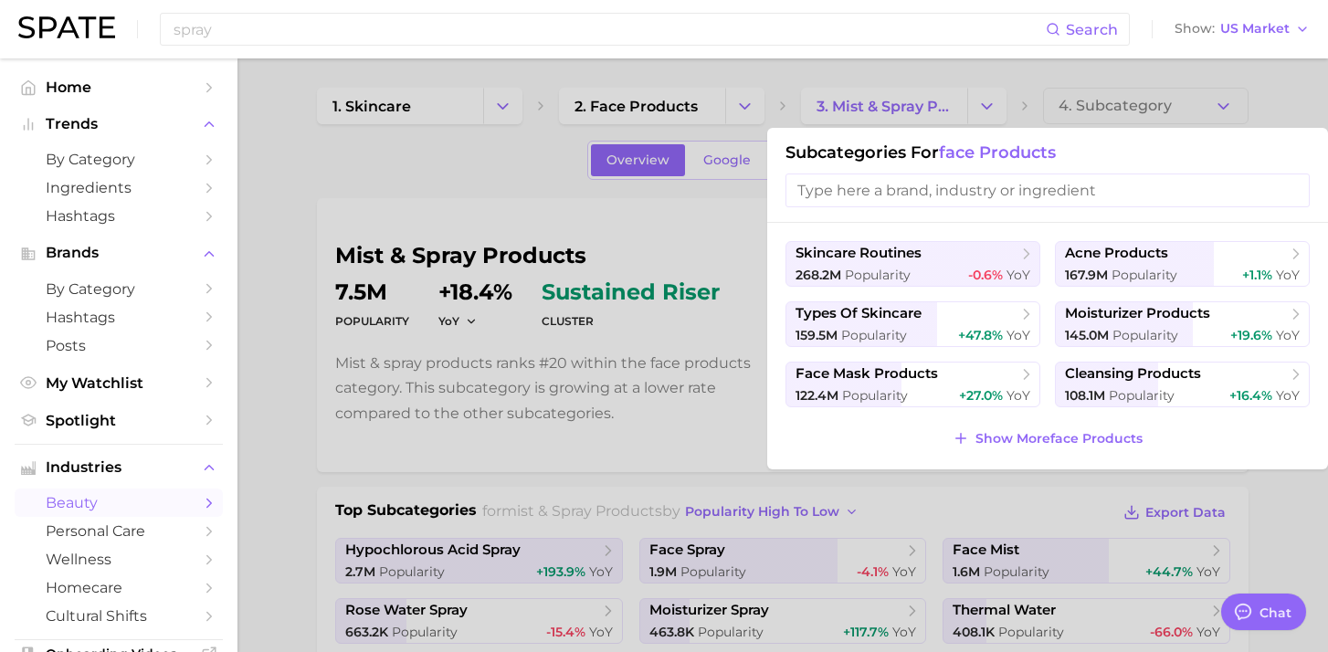
click at [730, 220] on div at bounding box center [664, 326] width 1328 height 652
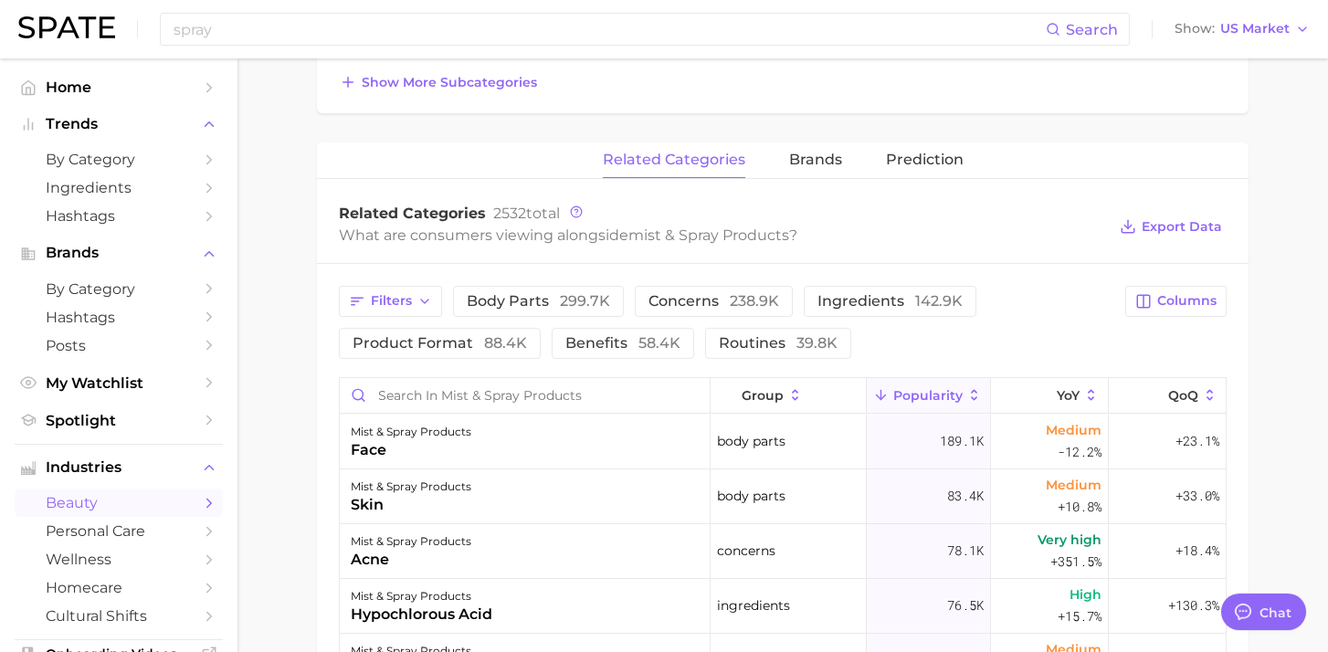
scroll to position [647, 0]
click at [926, 159] on span "Prediction" at bounding box center [925, 158] width 78 height 16
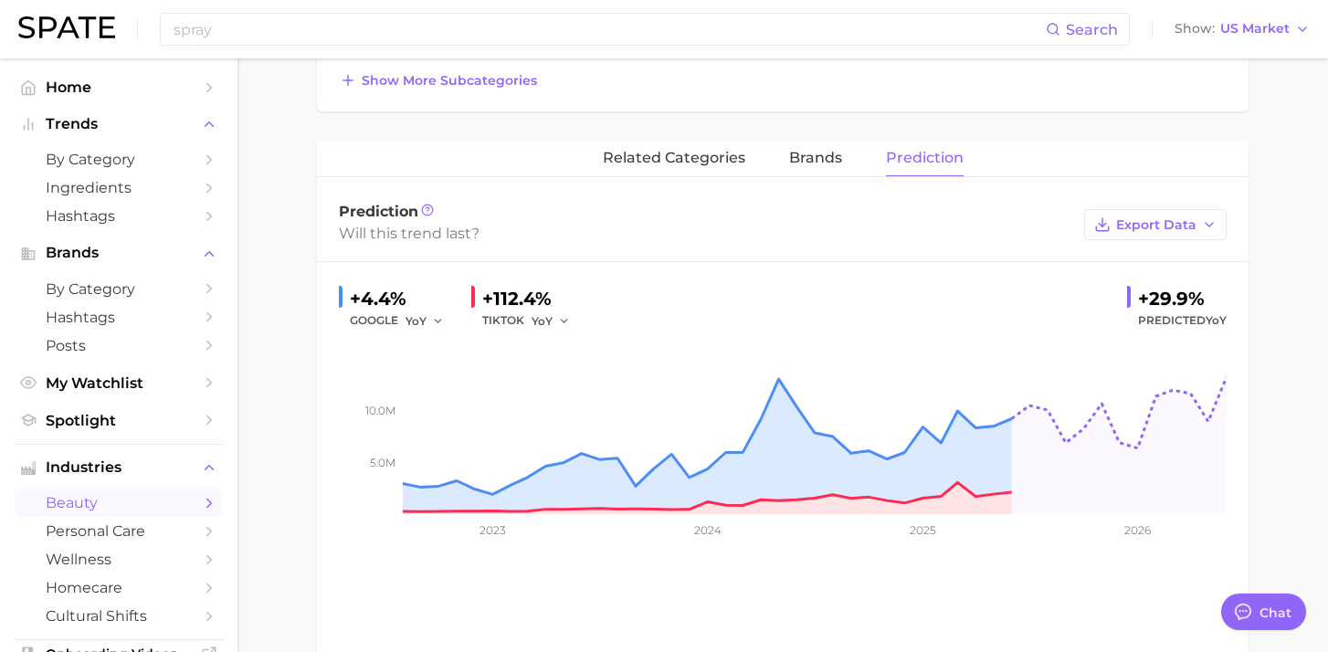
click at [892, 587] on div "related categories brands Prediction Prediction Will this trend last? Export Da…" at bounding box center [782, 408] width 931 height 535
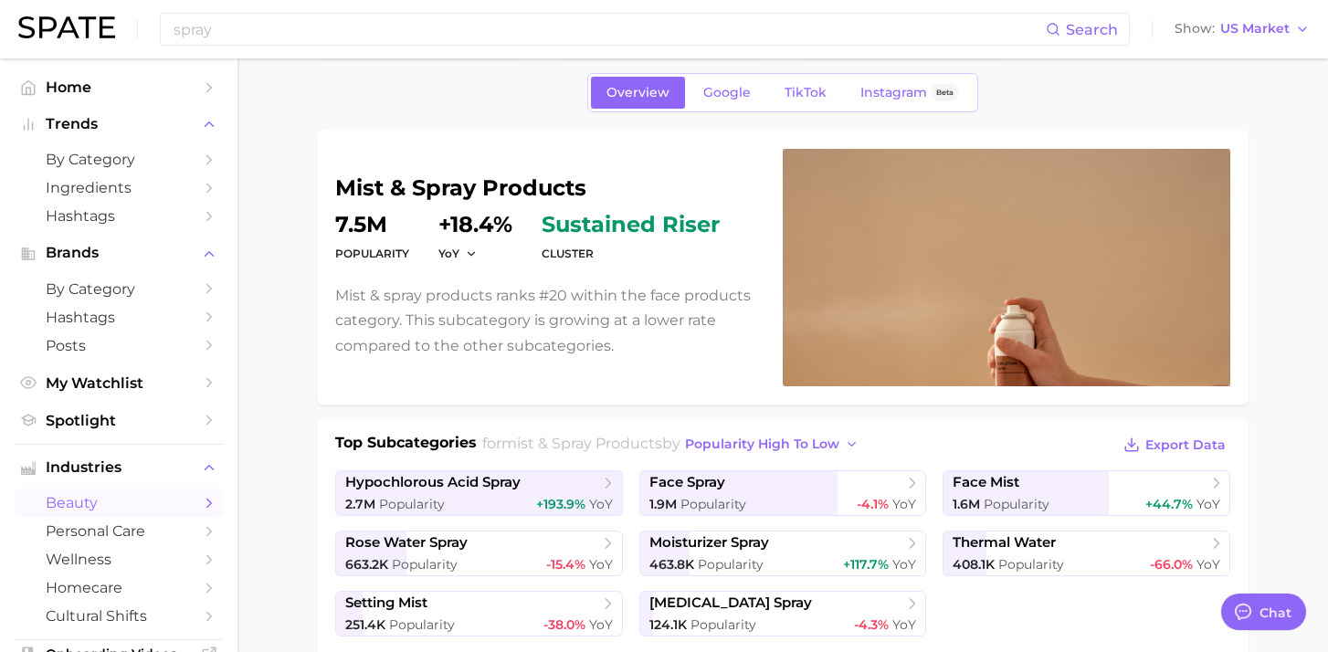
scroll to position [69, 0]
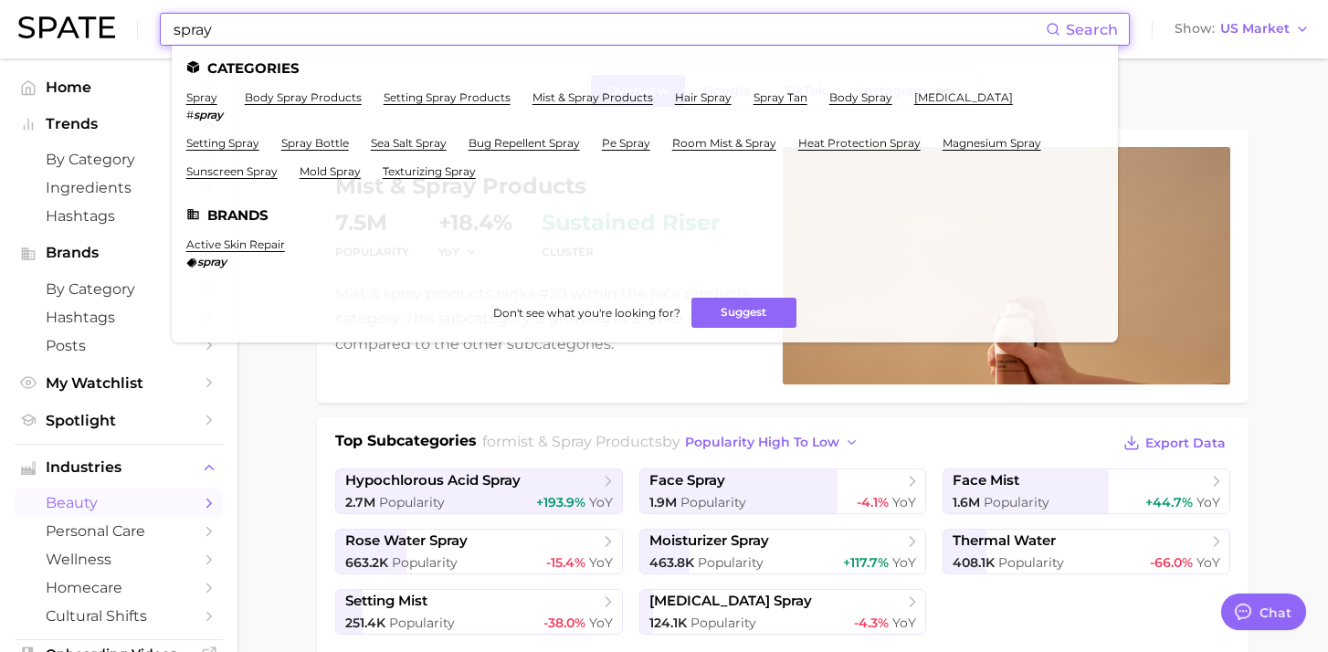
click at [391, 39] on input "spray" at bounding box center [609, 29] width 874 height 31
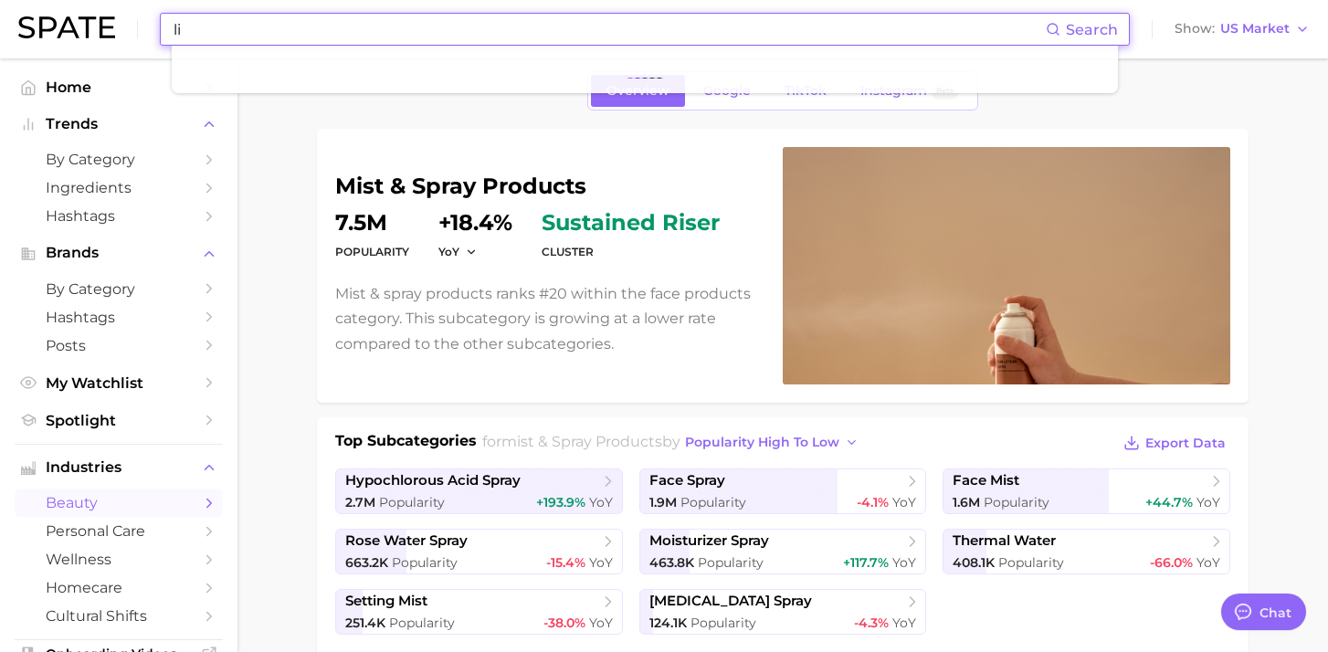
type input "l"
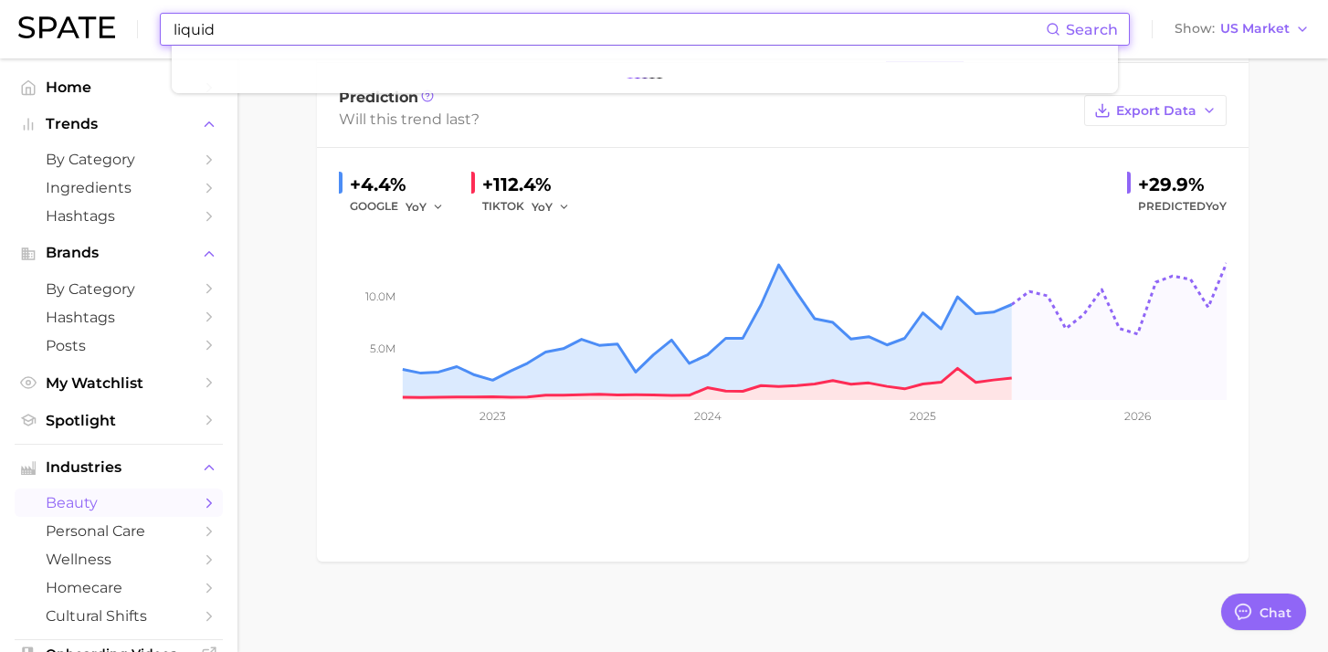
scroll to position [0, 0]
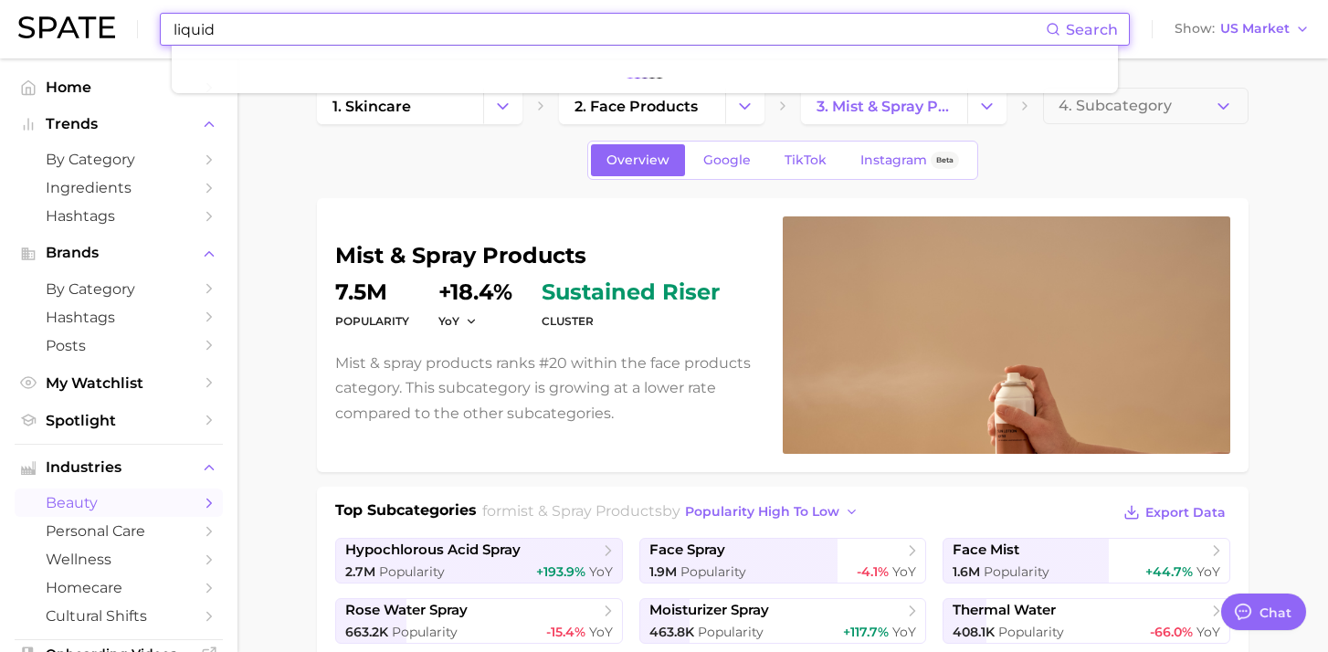
click at [262, 30] on input "liquid" at bounding box center [609, 29] width 874 height 31
type input "l"
click at [282, 20] on input "liquid" at bounding box center [609, 29] width 874 height 31
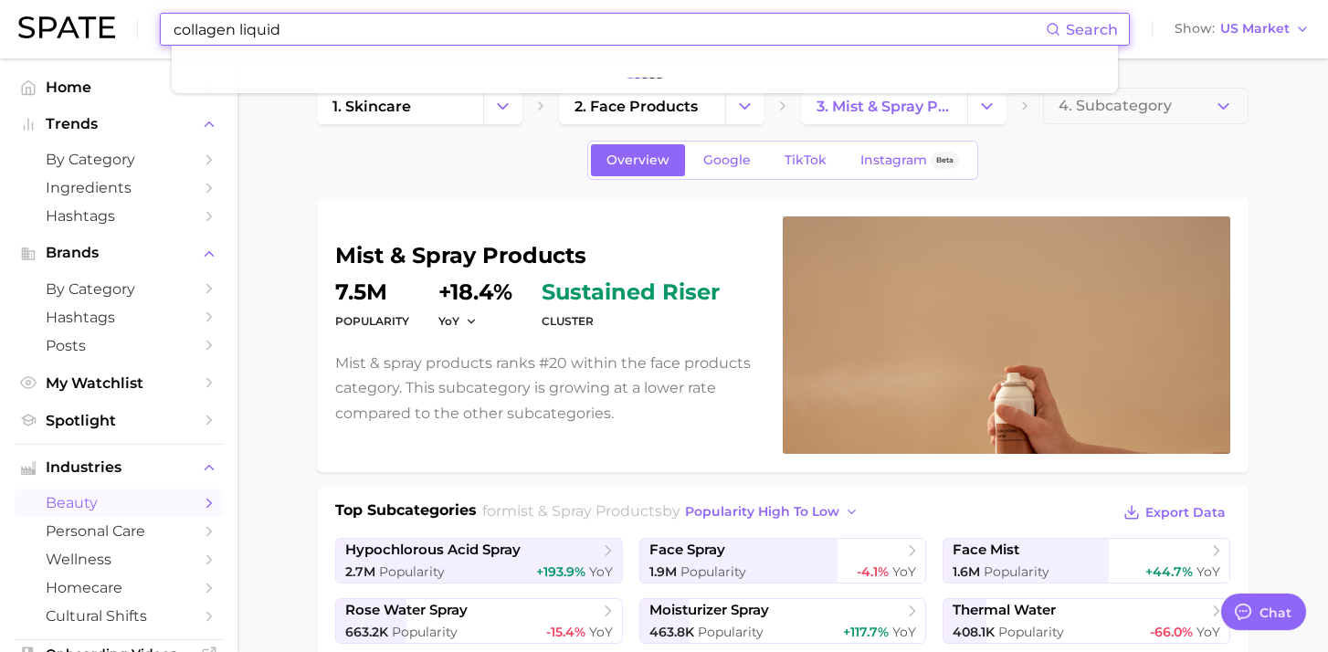
type input "collagen liquid"
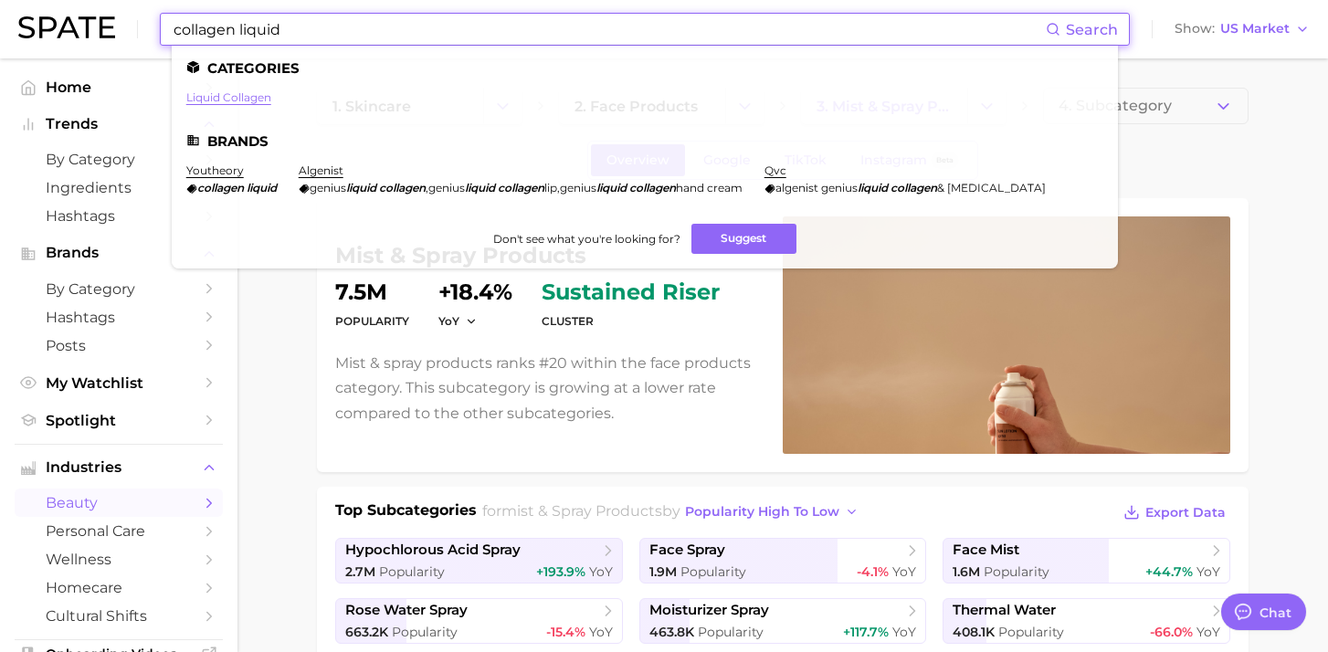
click at [249, 99] on link "liquid collagen" at bounding box center [228, 97] width 85 height 14
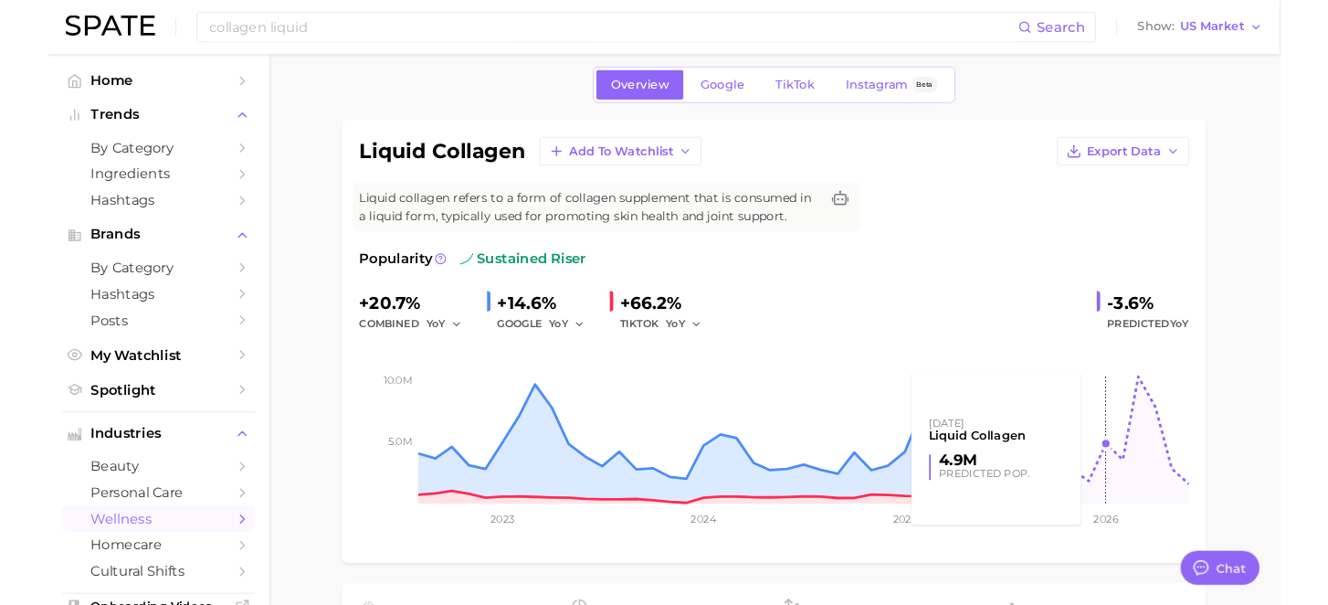
scroll to position [46, 0]
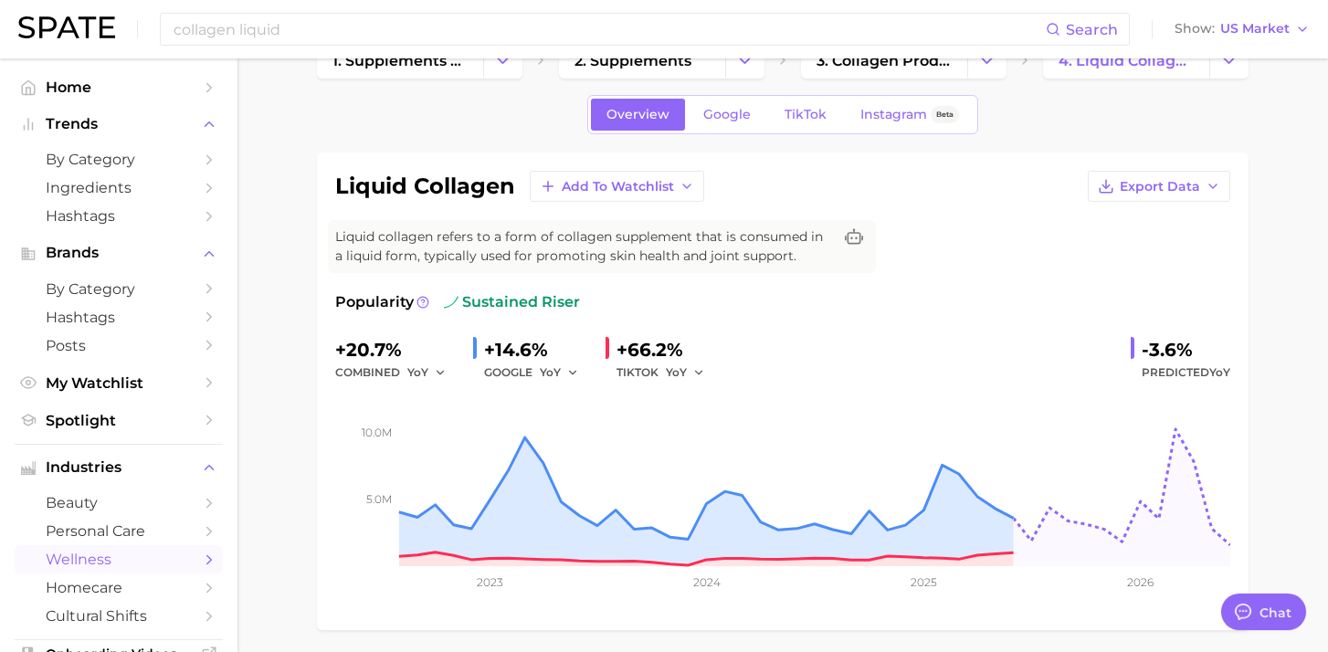
type textarea "x"
